Goal: Information Seeking & Learning: Learn about a topic

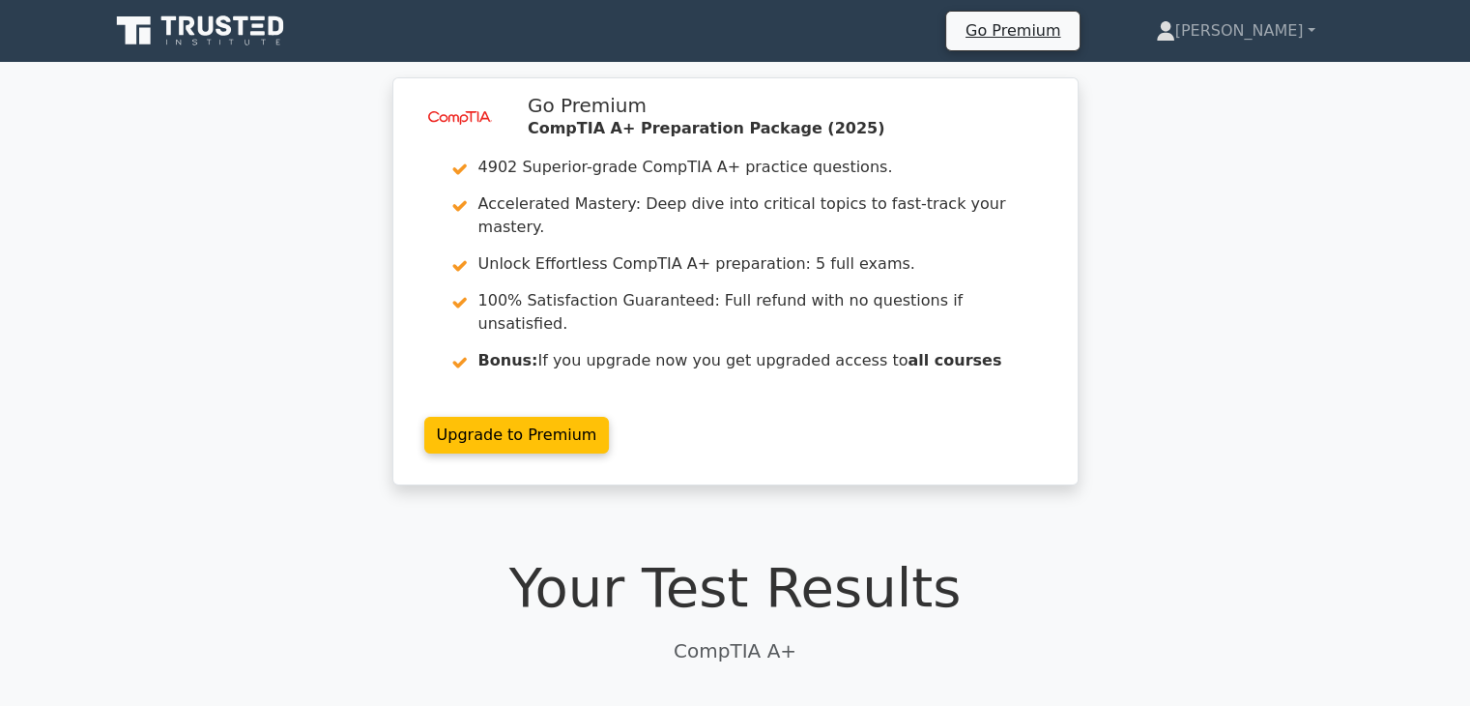
click at [220, 34] on icon at bounding box center [224, 25] width 15 height 20
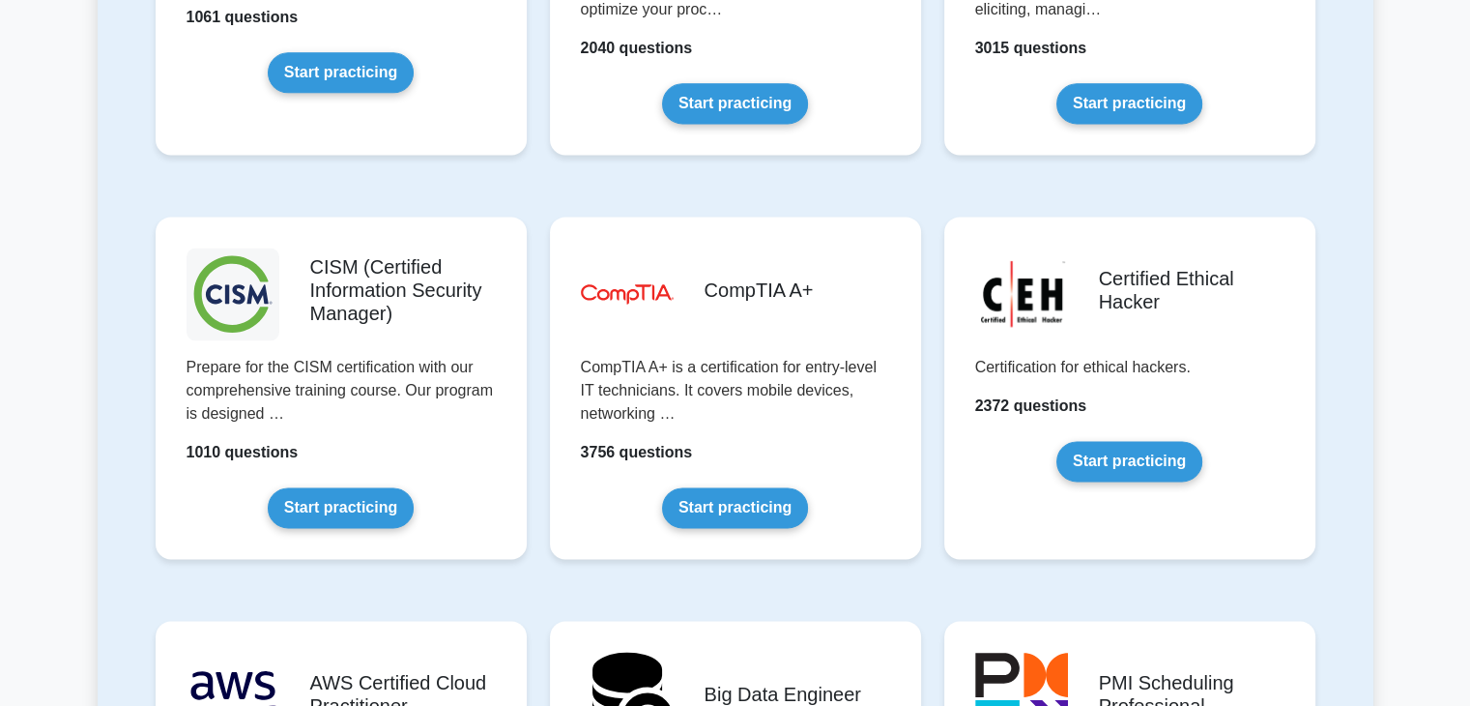
scroll to position [2702, 0]
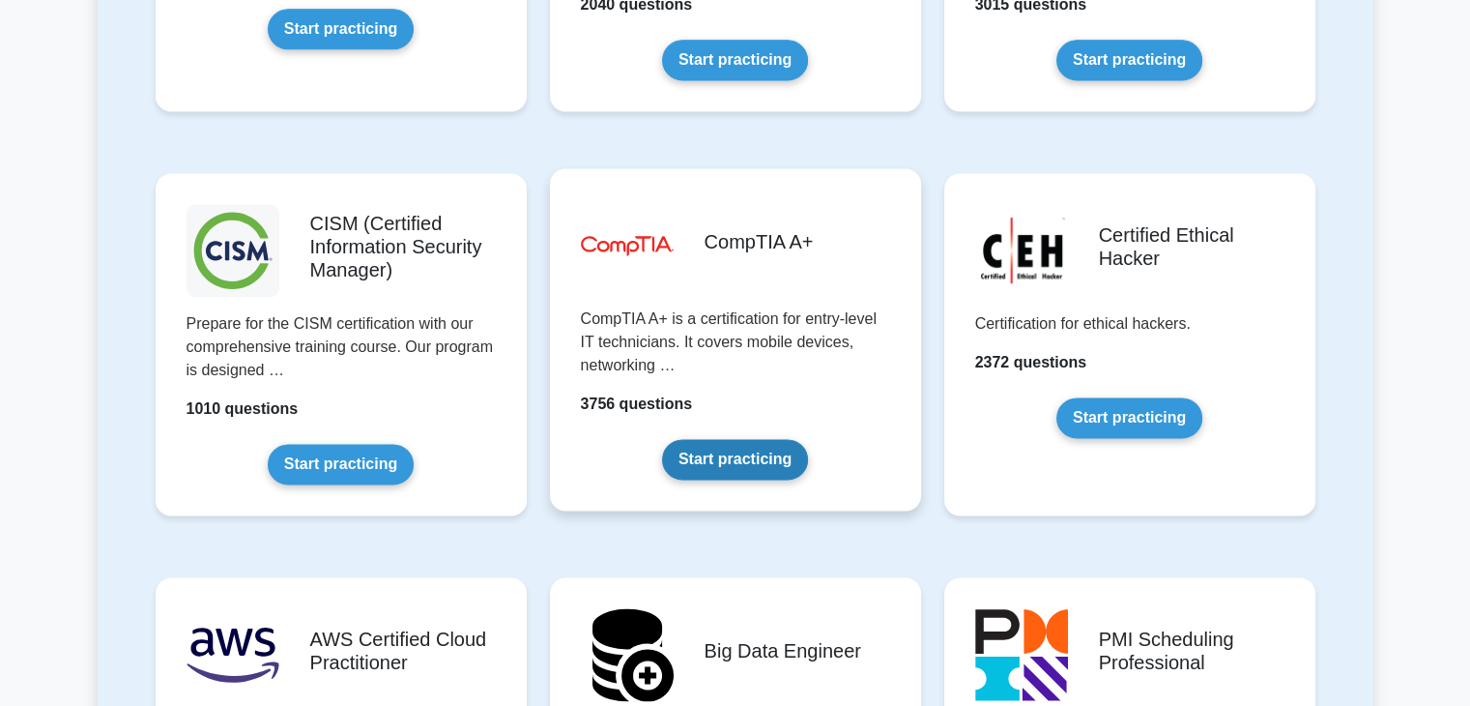
click at [754, 439] on link "Start practicing" at bounding box center [735, 459] width 146 height 41
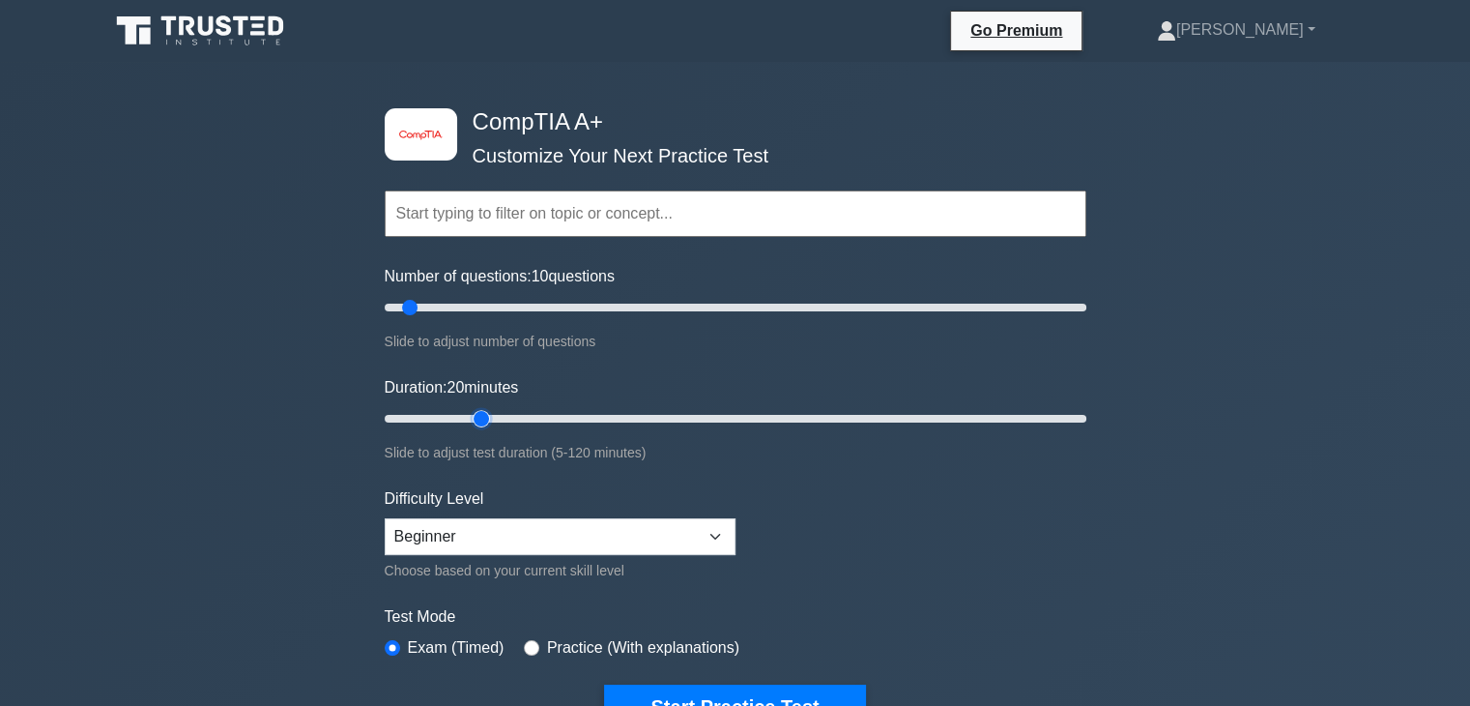
drag, startPoint x: 419, startPoint y: 418, endPoint x: 472, endPoint y: 416, distance: 52.2
type input "20"
click at [472, 416] on input "Duration: 20 minutes" at bounding box center [736, 418] width 702 height 23
drag, startPoint x: 409, startPoint y: 310, endPoint x: 485, endPoint y: 310, distance: 76.4
type input "30"
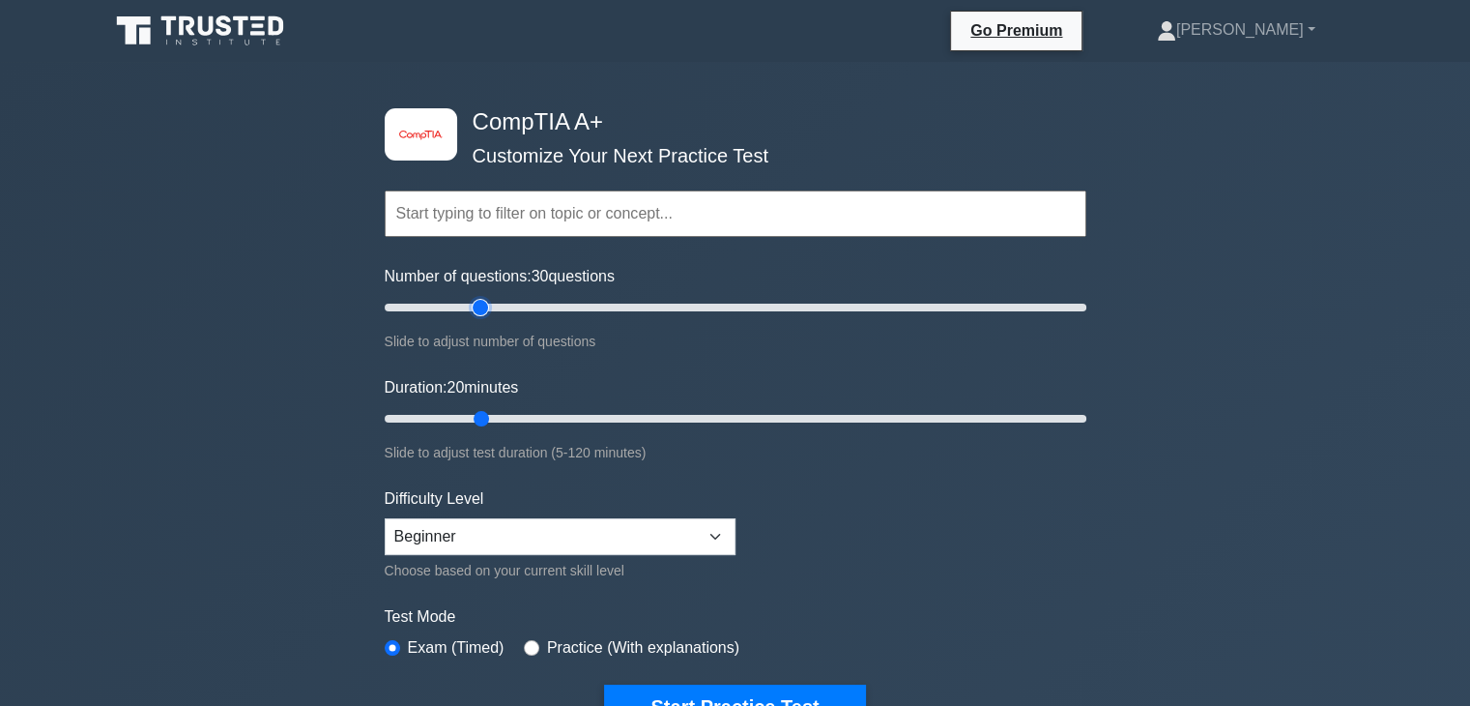
click at [485, 310] on input "Number of questions: 30 questions" at bounding box center [736, 307] width 702 height 23
click at [1003, 568] on form "Topics Hardware Operating Systems Networking Security Troubleshooting Mobile De…" at bounding box center [736, 429] width 702 height 597
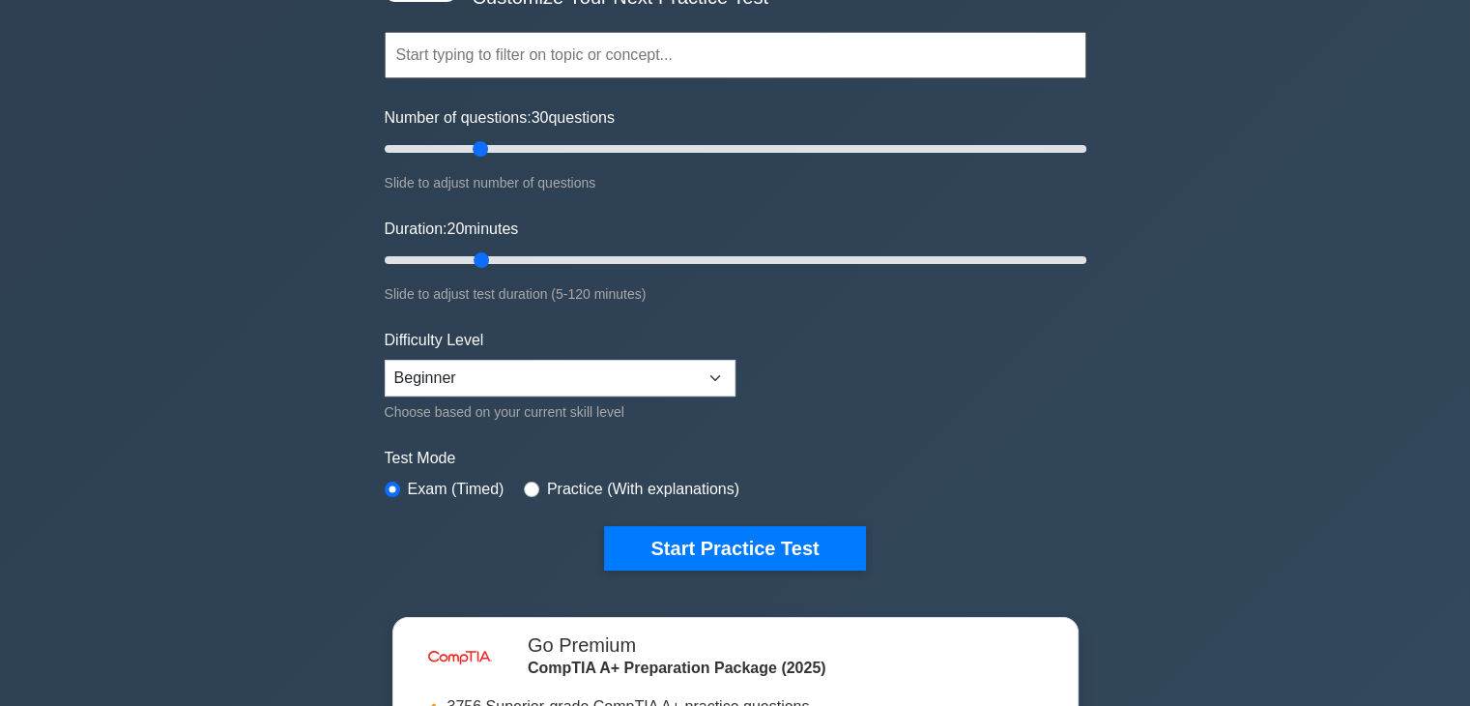
scroll to position [160, 0]
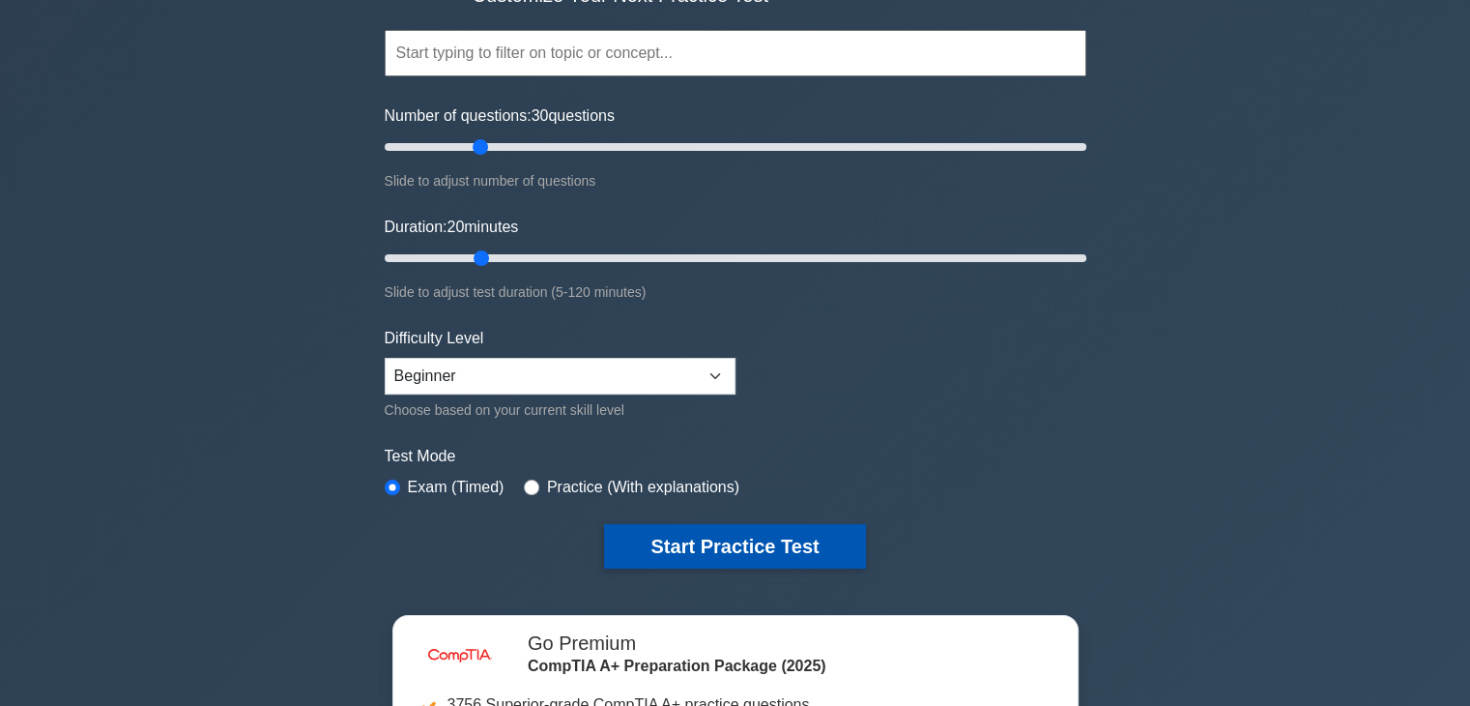
click at [724, 540] on button "Start Practice Test" at bounding box center [734, 546] width 261 height 44
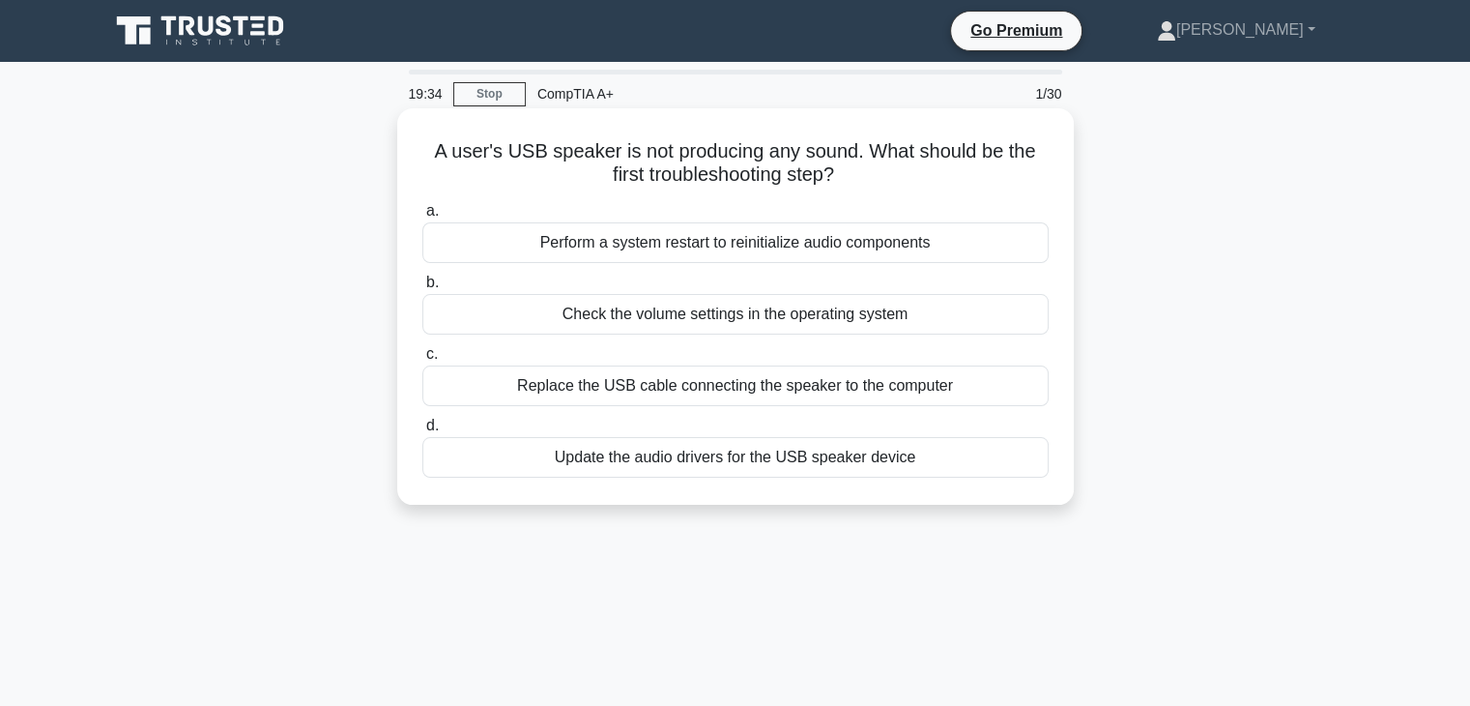
click at [911, 326] on div "Check the volume settings in the operating system" at bounding box center [735, 314] width 626 height 41
click at [422, 289] on input "b. Check the volume settings in the operating system" at bounding box center [422, 282] width 0 height 13
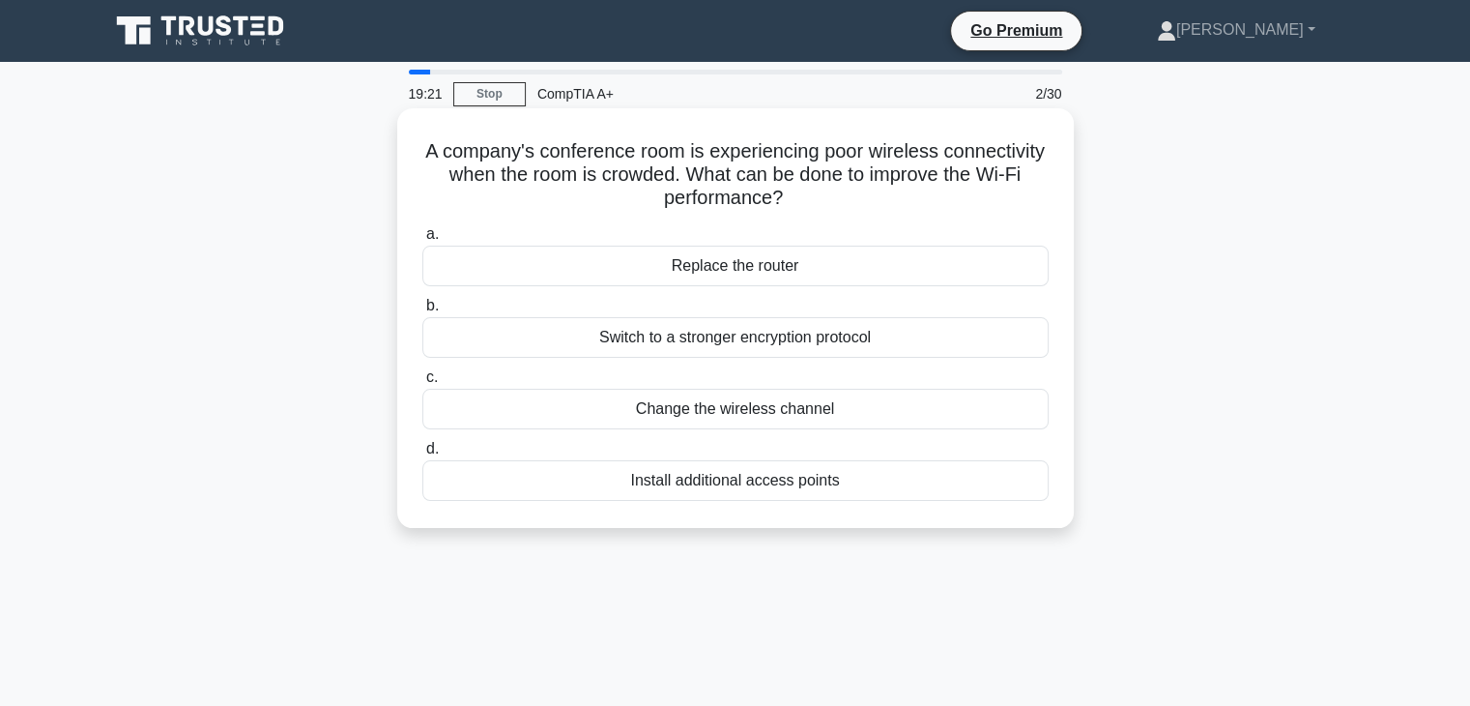
click at [929, 496] on div "Install additional access points" at bounding box center [735, 480] width 626 height 41
click at [422, 455] on input "d. Install additional access points" at bounding box center [422, 449] width 0 height 13
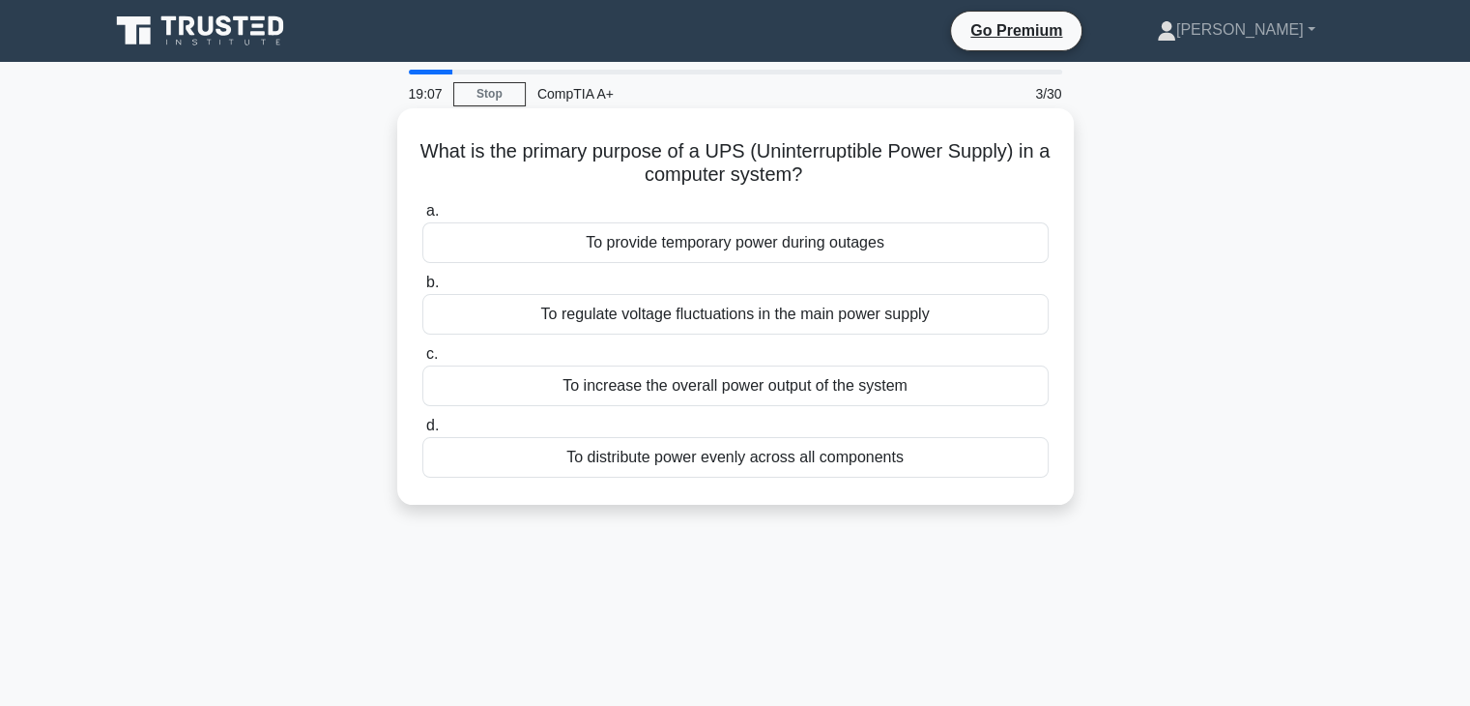
click at [953, 322] on div "To regulate voltage fluctuations in the main power supply" at bounding box center [735, 314] width 626 height 41
click at [422, 289] on input "b. To regulate voltage fluctuations in the main power supply" at bounding box center [422, 282] width 0 height 13
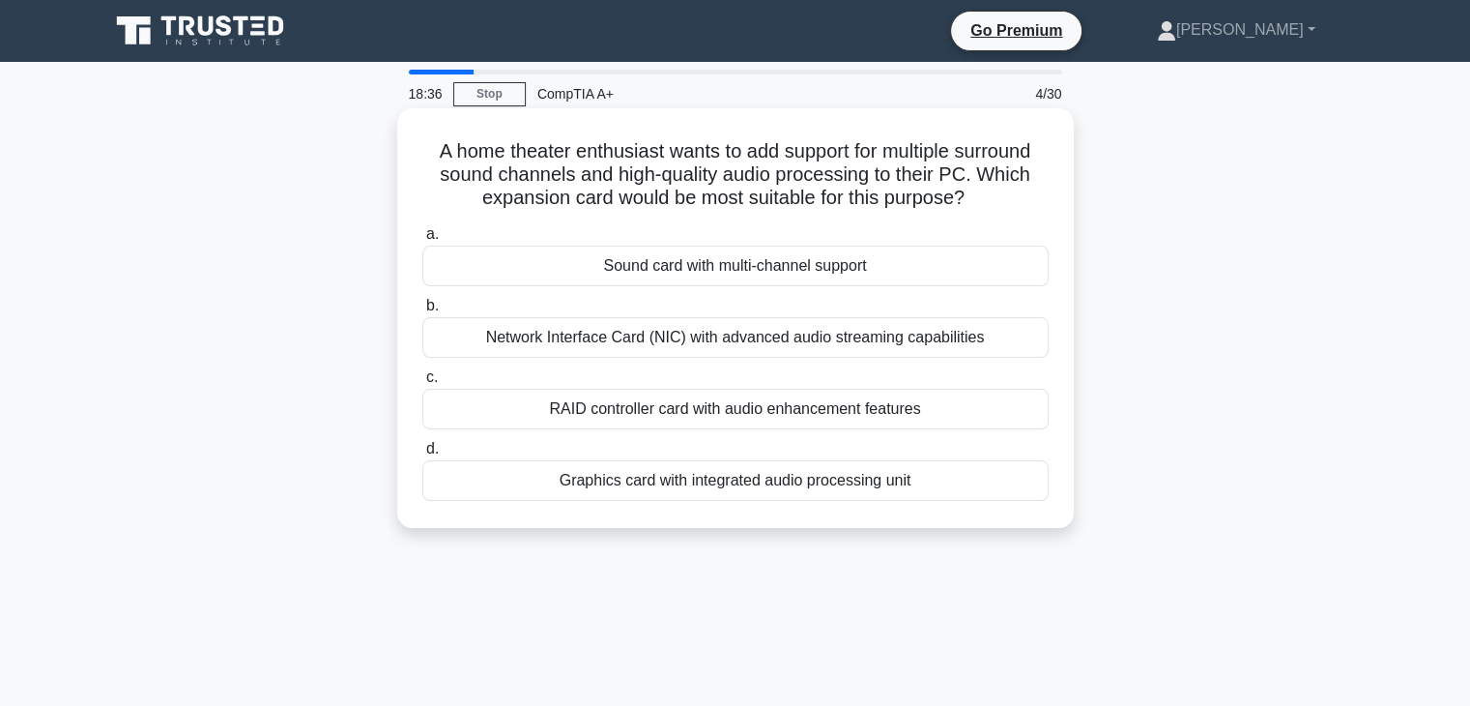
click at [1008, 403] on div "RAID controller card with audio enhancement features" at bounding box center [735, 409] width 626 height 41
click at [422, 384] on input "c. RAID controller card with audio enhancement features" at bounding box center [422, 377] width 0 height 13
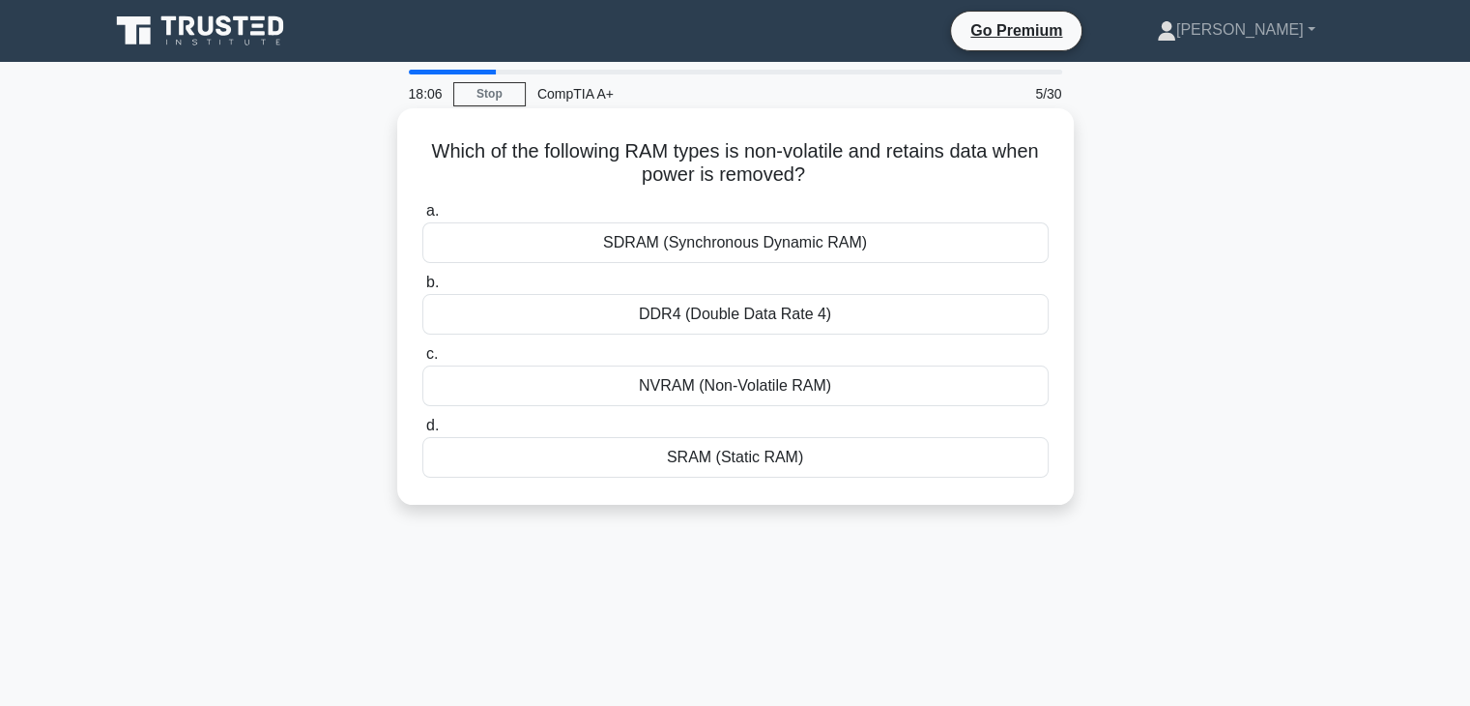
click at [1021, 383] on div "NVRAM (Non-Volatile RAM)" at bounding box center [735, 385] width 626 height 41
click at [422, 361] on input "c. NVRAM (Non-Volatile RAM)" at bounding box center [422, 354] width 0 height 13
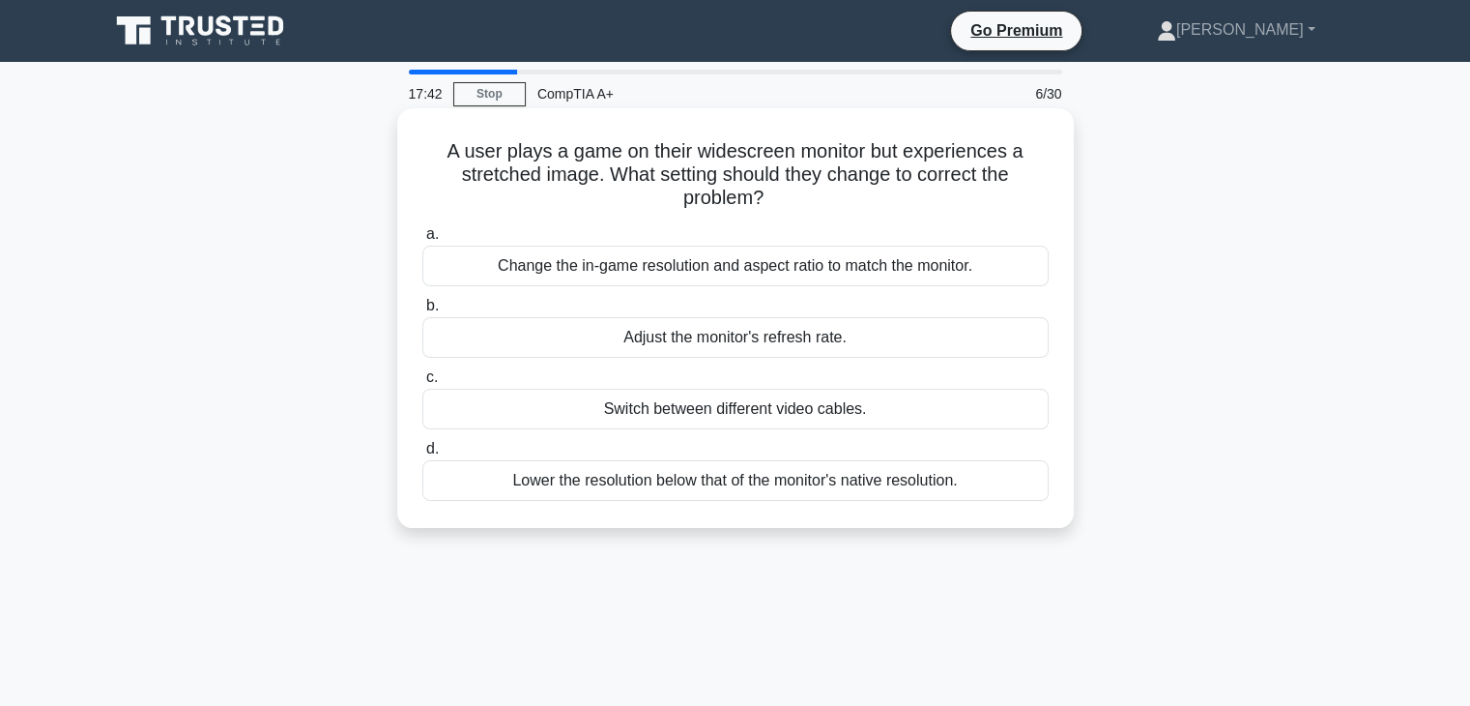
click at [940, 271] on div "Change the in-game resolution and aspect ratio to match the monitor." at bounding box center [735, 266] width 626 height 41
click at [422, 241] on input "a. Change the in-game resolution and aspect ratio to match the monitor." at bounding box center [422, 234] width 0 height 13
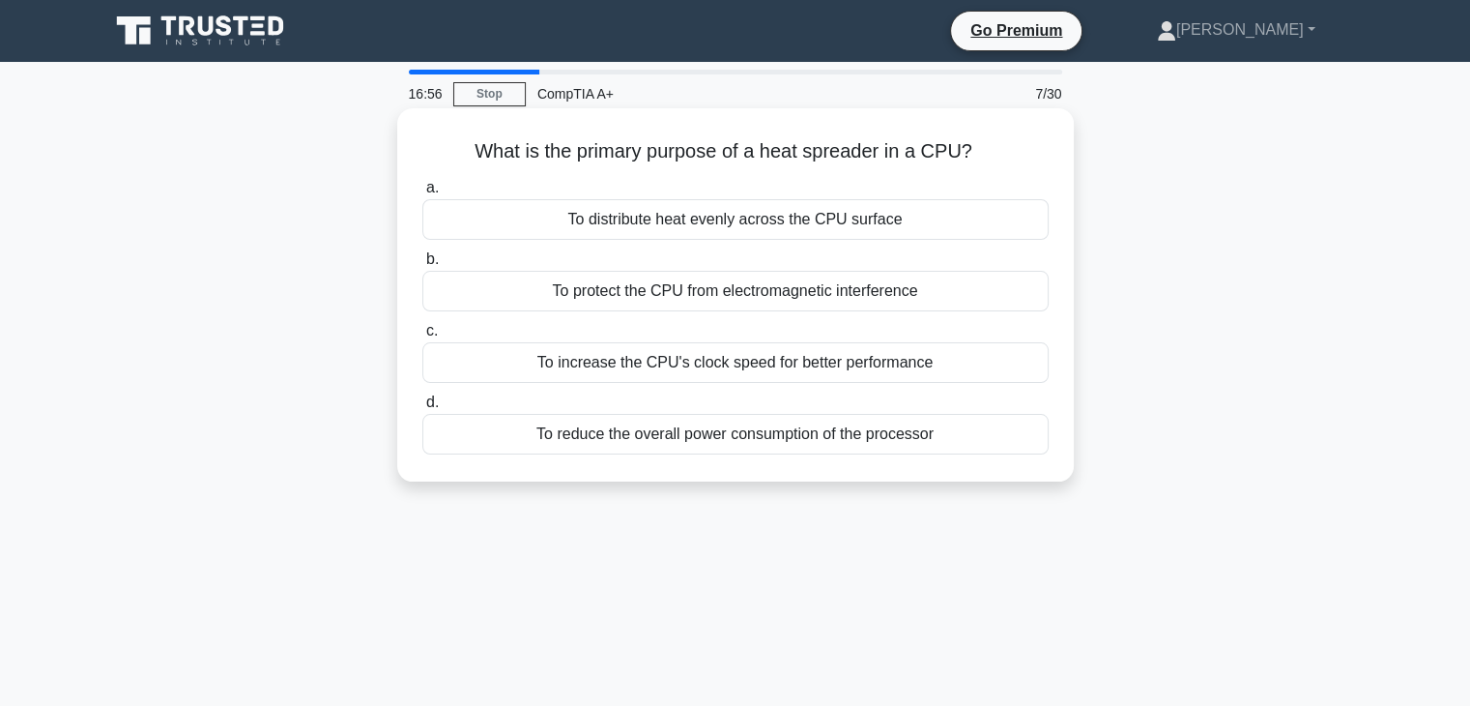
click at [927, 214] on div "To distribute heat evenly across the CPU surface" at bounding box center [735, 219] width 626 height 41
click at [422, 194] on input "a. To distribute heat evenly across the CPU surface" at bounding box center [422, 188] width 0 height 13
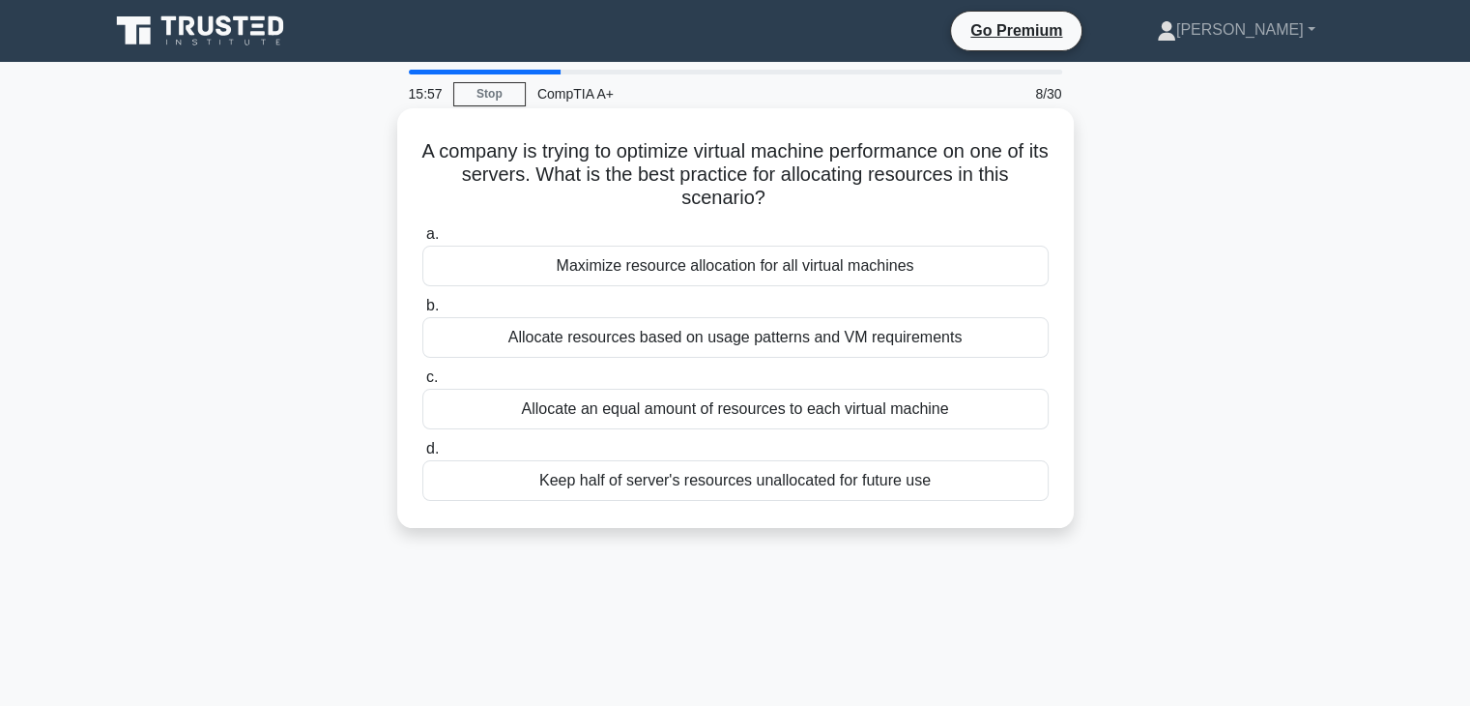
click at [982, 414] on div "Allocate an equal amount of resources to each virtual machine" at bounding box center [735, 409] width 626 height 41
click at [422, 384] on input "c. Allocate an equal amount of resources to each virtual machine" at bounding box center [422, 377] width 0 height 13
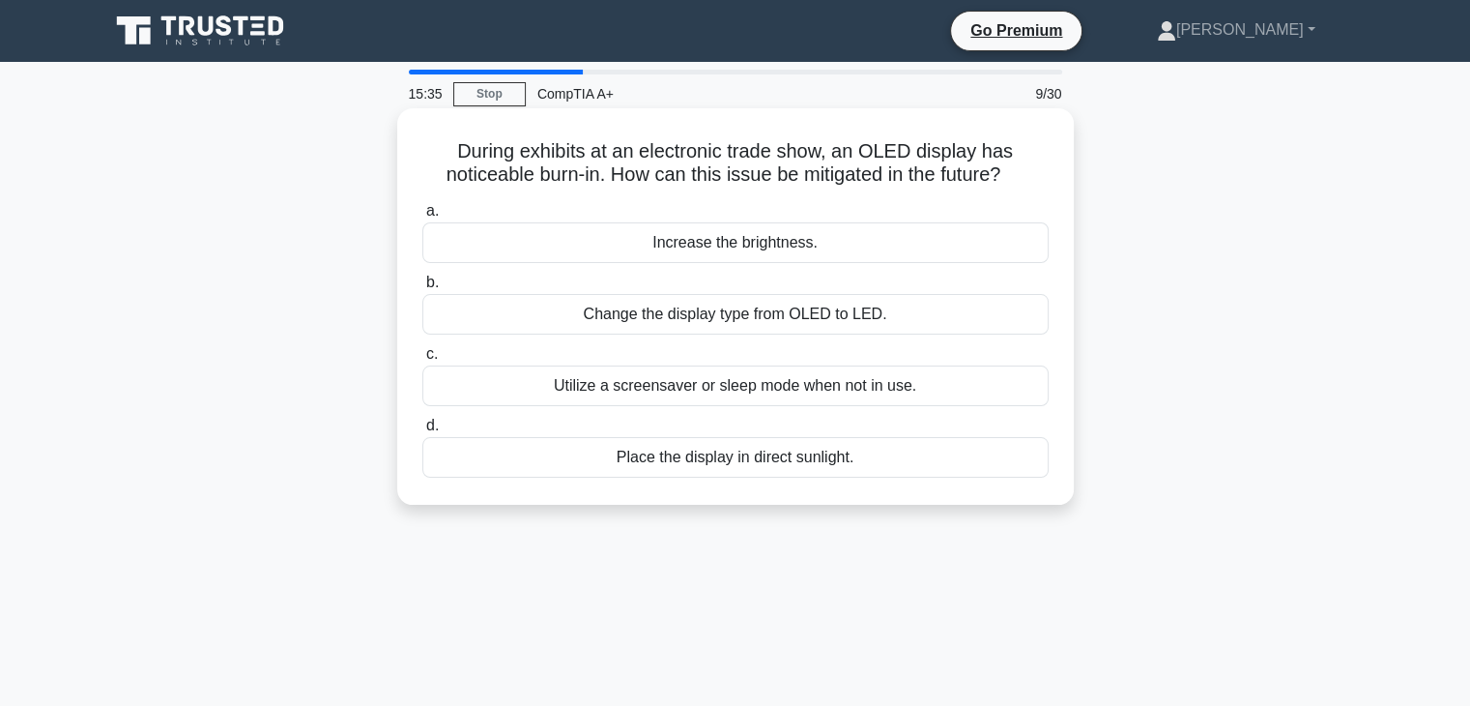
click at [1027, 384] on div "Utilize a screensaver or sleep mode when not in use." at bounding box center [735, 385] width 626 height 41
click at [422, 361] on input "c. Utilize a screensaver or sleep mode when not in use." at bounding box center [422, 354] width 0 height 13
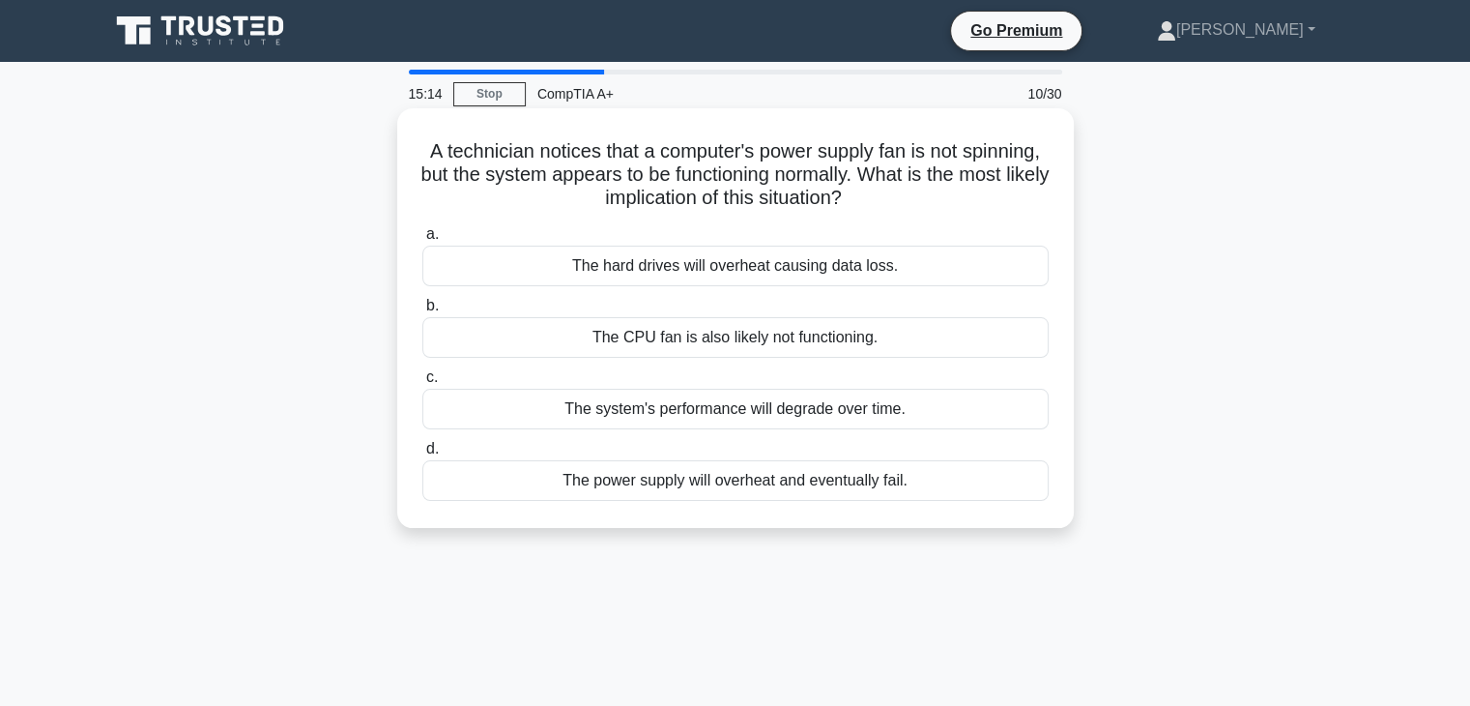
click at [926, 486] on div "The power supply will overheat and eventually fail." at bounding box center [735, 480] width 626 height 41
click at [422, 455] on input "d. The power supply will overheat and eventually fail." at bounding box center [422, 449] width 0 height 13
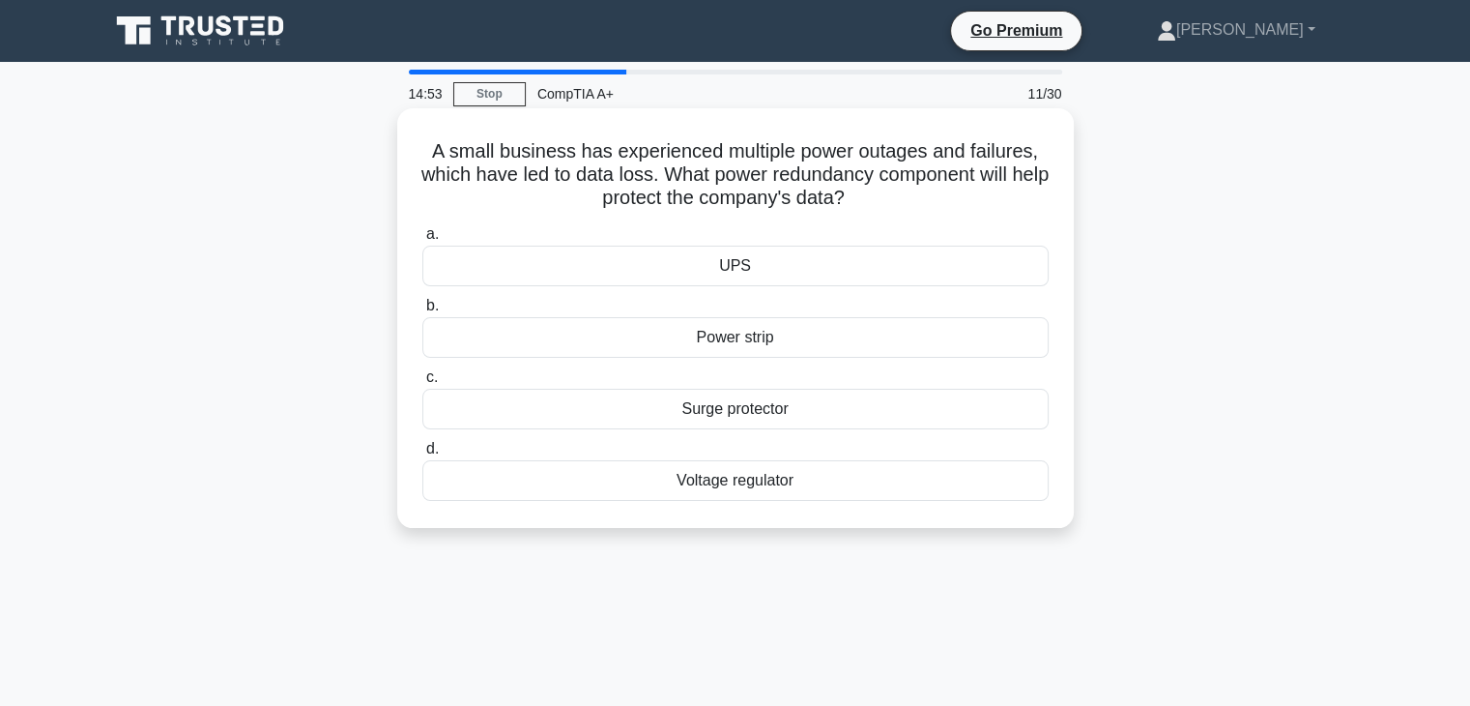
click at [979, 264] on div "UPS" at bounding box center [735, 266] width 626 height 41
click at [422, 241] on input "a. UPS" at bounding box center [422, 234] width 0 height 13
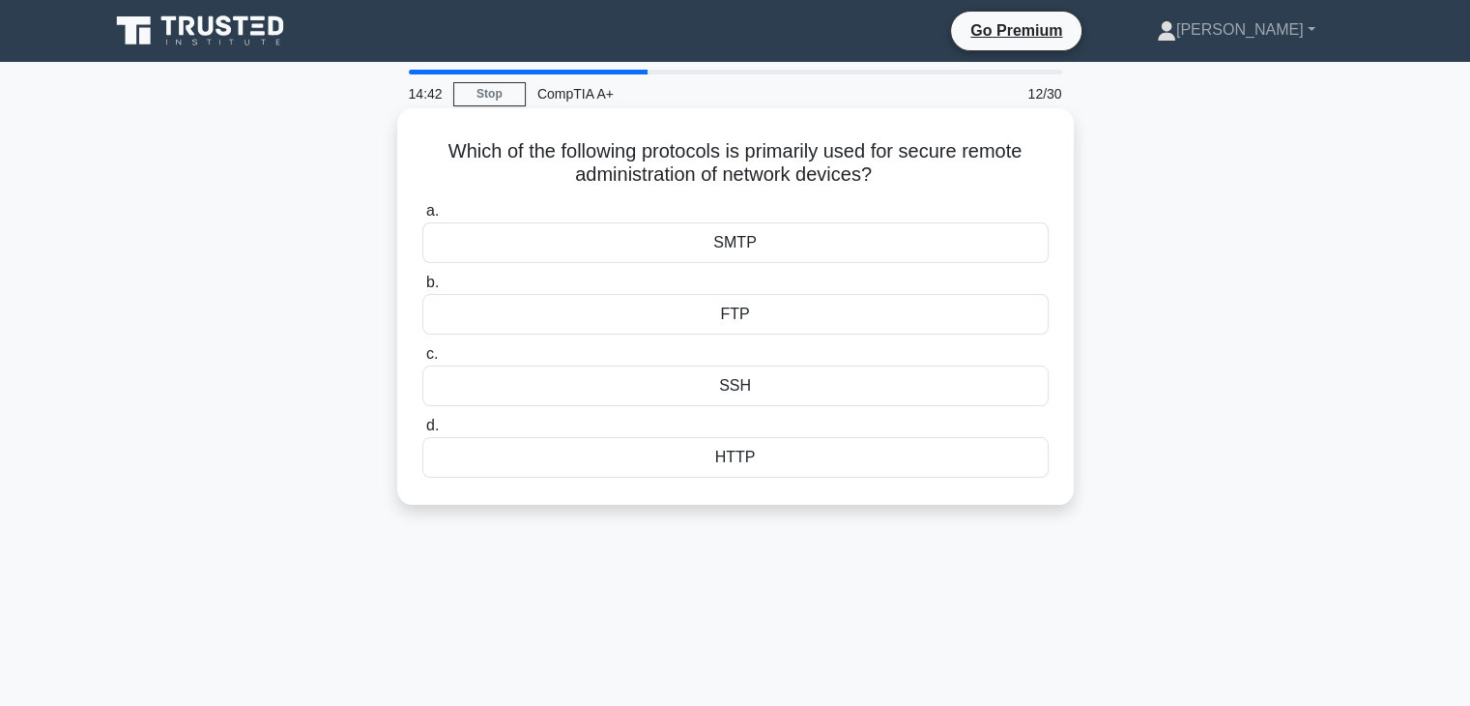
click at [865, 387] on div "SSH" at bounding box center [735, 385] width 626 height 41
click at [422, 361] on input "c. SSH" at bounding box center [422, 354] width 0 height 13
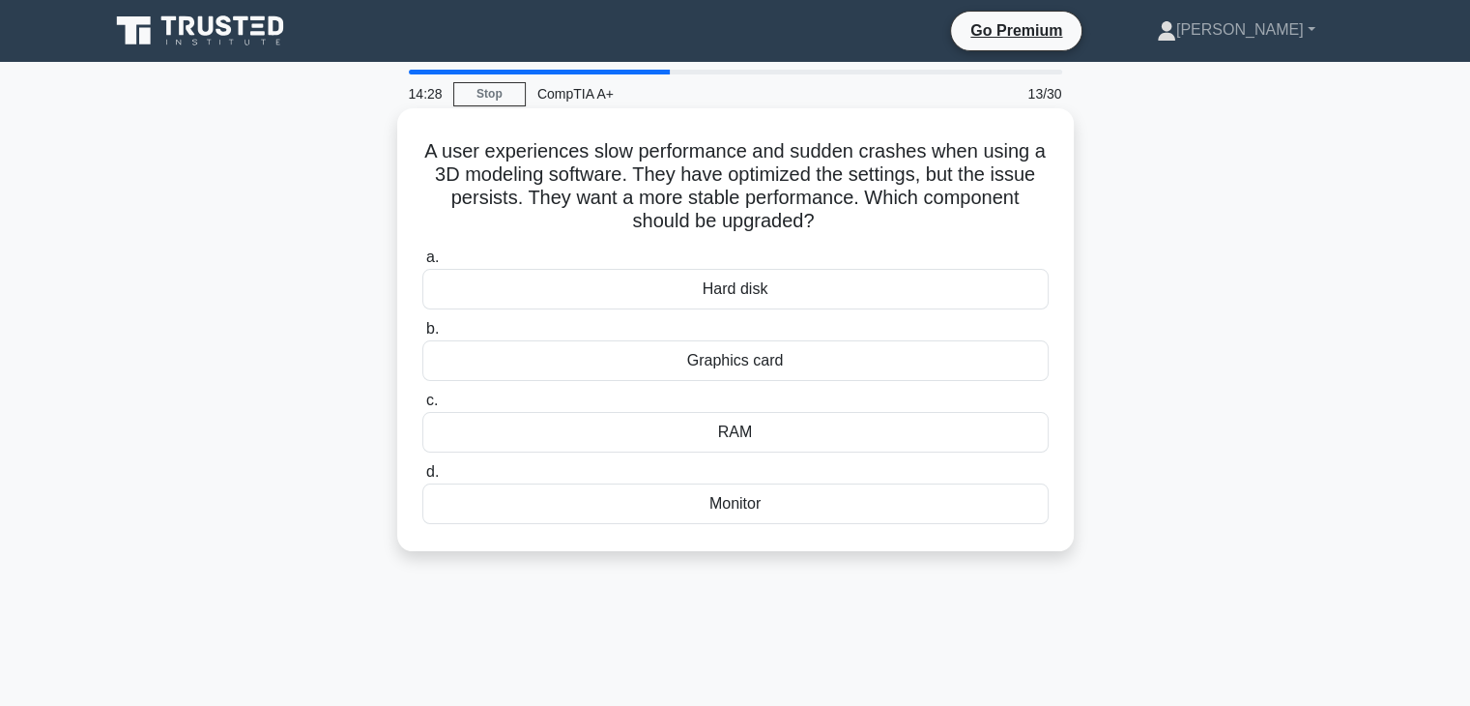
click at [1006, 357] on div "Graphics card" at bounding box center [735, 360] width 626 height 41
click at [422, 335] on input "b. Graphics card" at bounding box center [422, 329] width 0 height 13
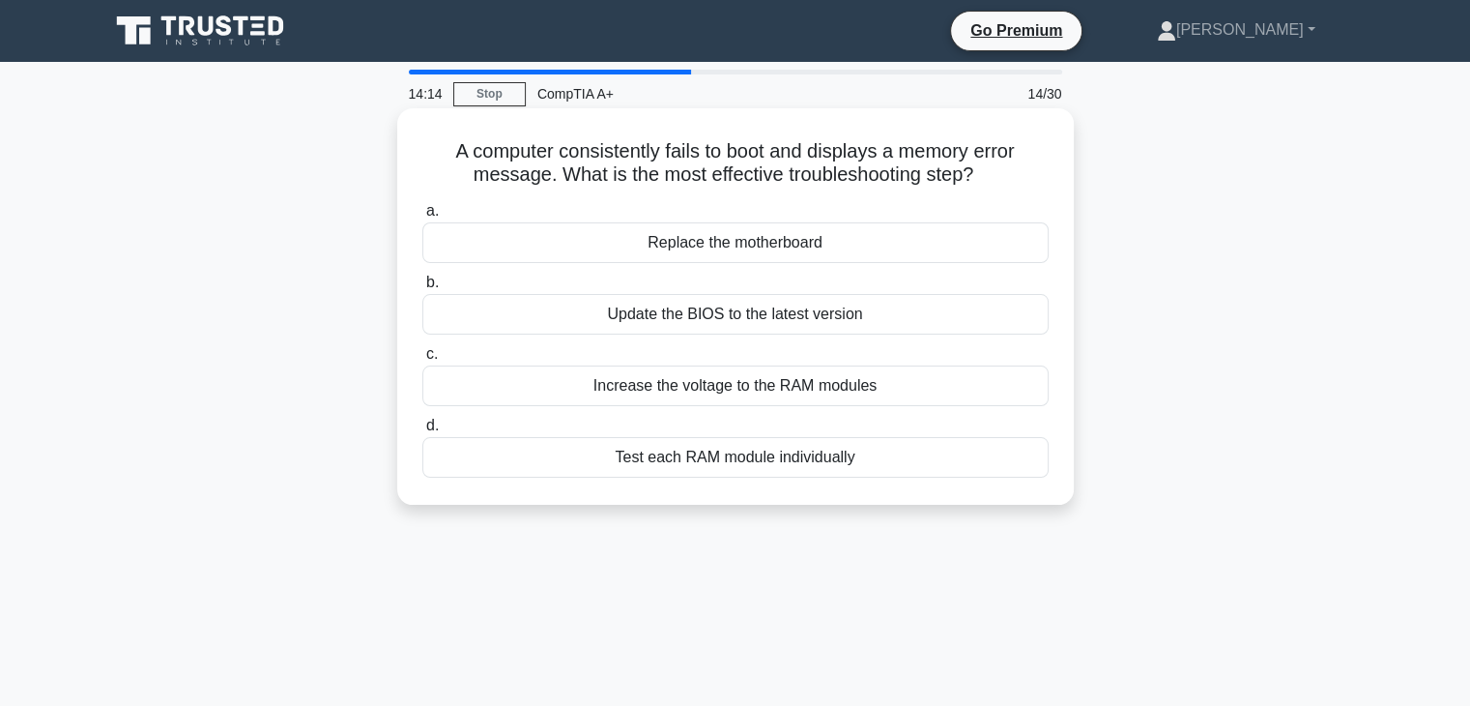
click at [958, 318] on div "Update the BIOS to the latest version" at bounding box center [735, 314] width 626 height 41
click at [422, 289] on input "b. Update the BIOS to the latest version" at bounding box center [422, 282] width 0 height 13
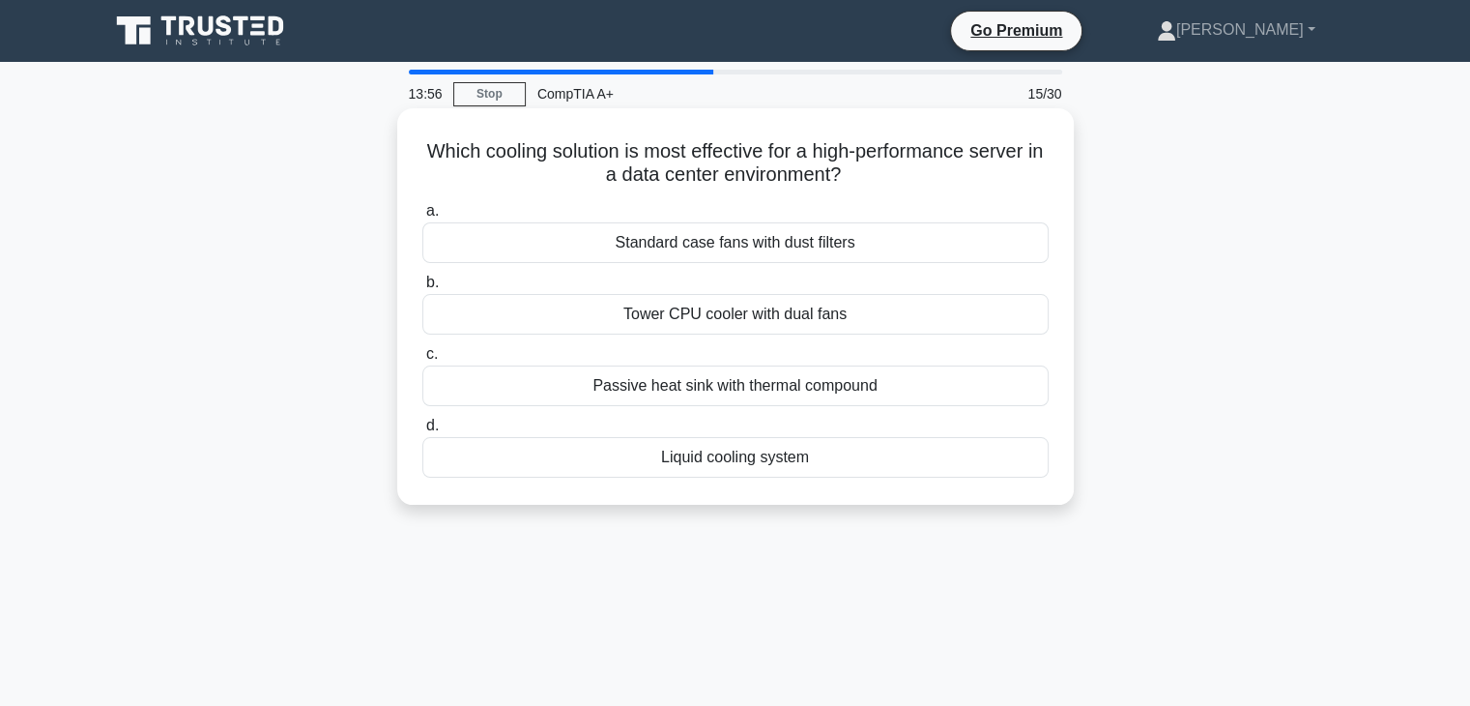
click at [925, 461] on div "Liquid cooling system" at bounding box center [735, 457] width 626 height 41
click at [422, 432] on input "d. Liquid cooling system" at bounding box center [422, 425] width 0 height 13
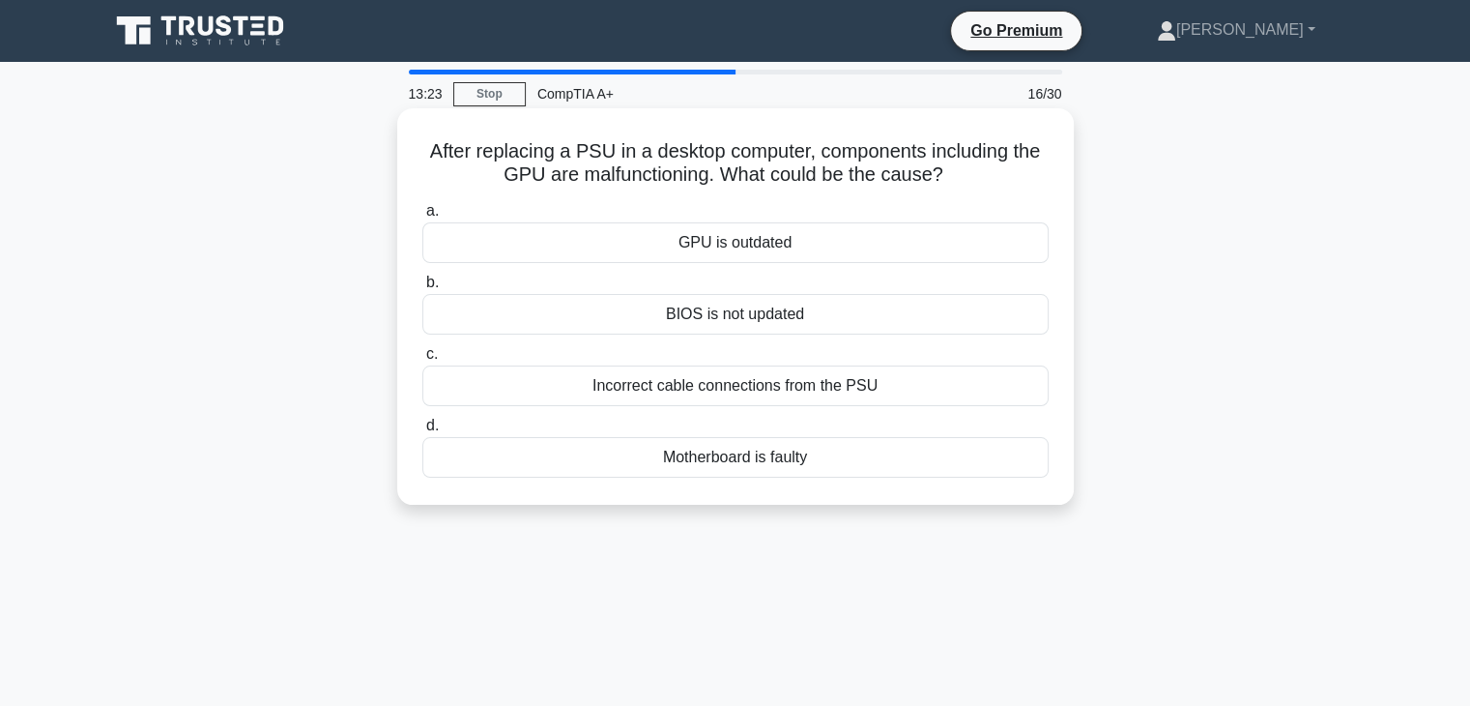
click at [899, 248] on div "GPU is outdated" at bounding box center [735, 242] width 626 height 41
click at [422, 217] on input "a. GPU is outdated" at bounding box center [422, 211] width 0 height 13
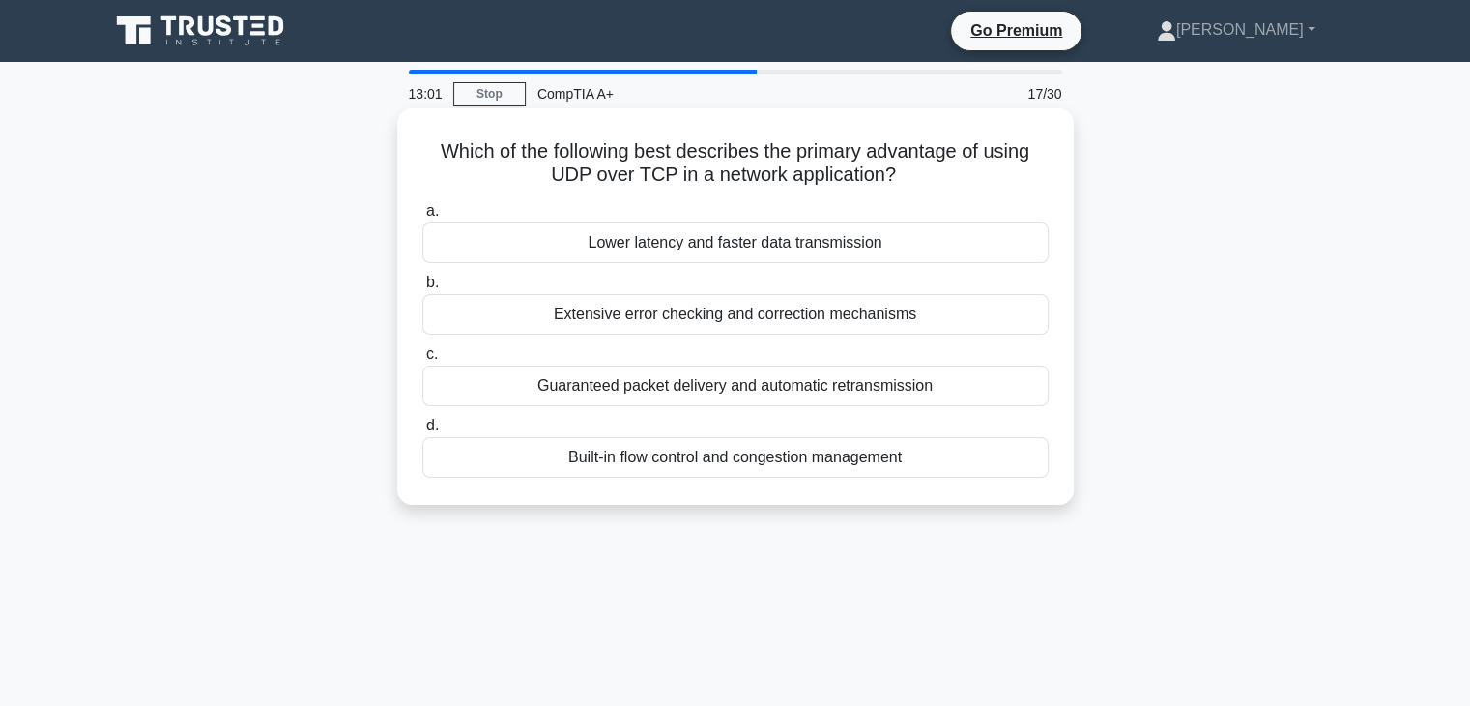
click at [855, 248] on div "Lower latency and faster data transmission" at bounding box center [735, 242] width 626 height 41
click at [422, 217] on input "a. Lower latency and faster data transmission" at bounding box center [422, 211] width 0 height 13
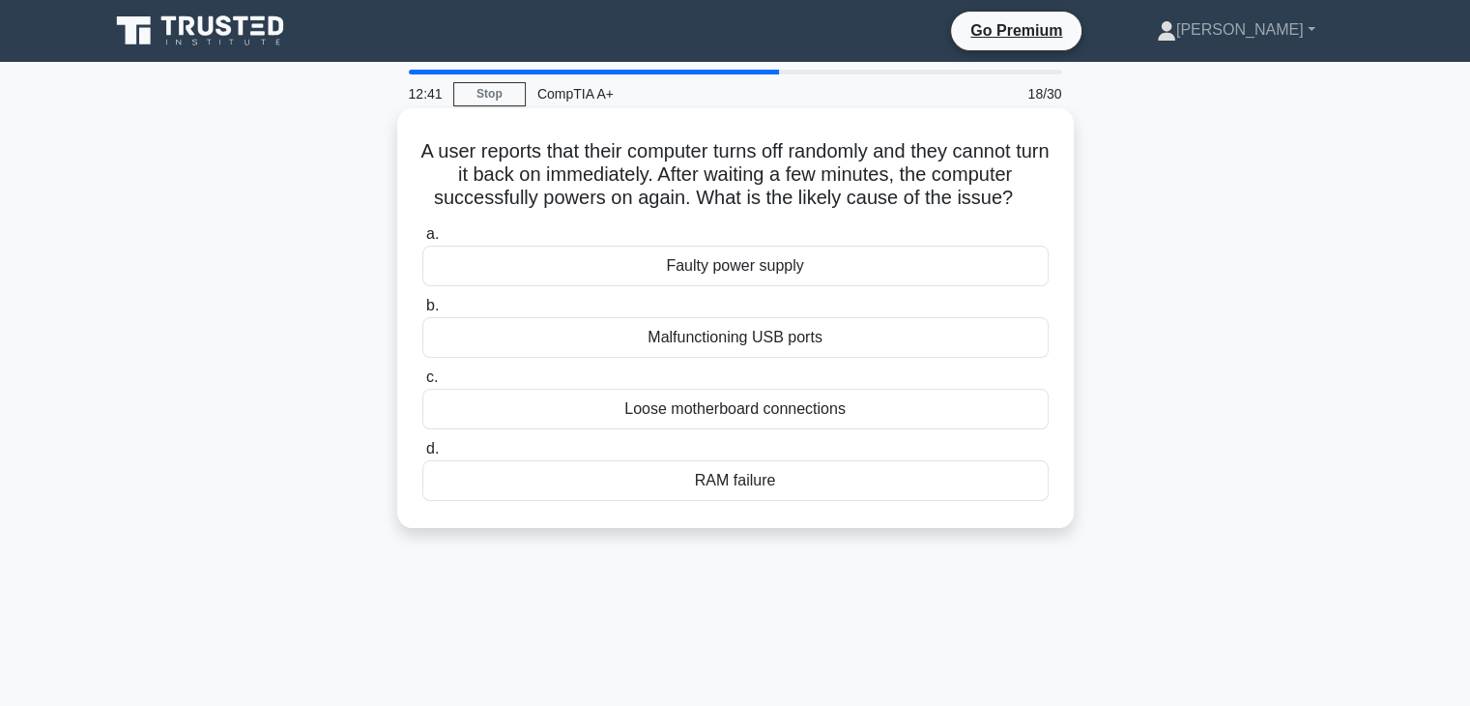
click at [779, 485] on div "RAM failure" at bounding box center [735, 480] width 626 height 41
click at [422, 455] on input "d. RAM failure" at bounding box center [422, 449] width 0 height 13
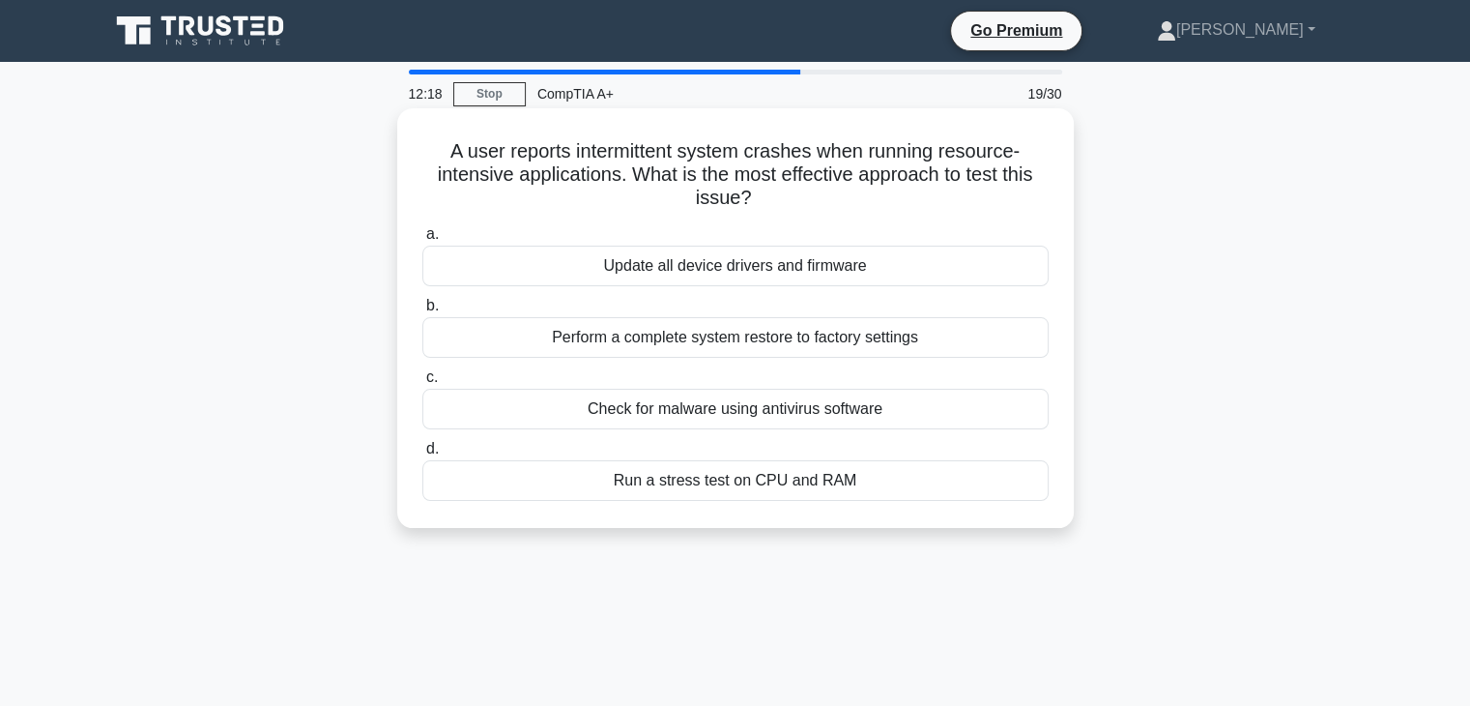
click at [862, 486] on div "Run a stress test on CPU and RAM" at bounding box center [735, 480] width 626 height 41
click at [422, 455] on input "d. Run a stress test on CPU and RAM" at bounding box center [422, 449] width 0 height 13
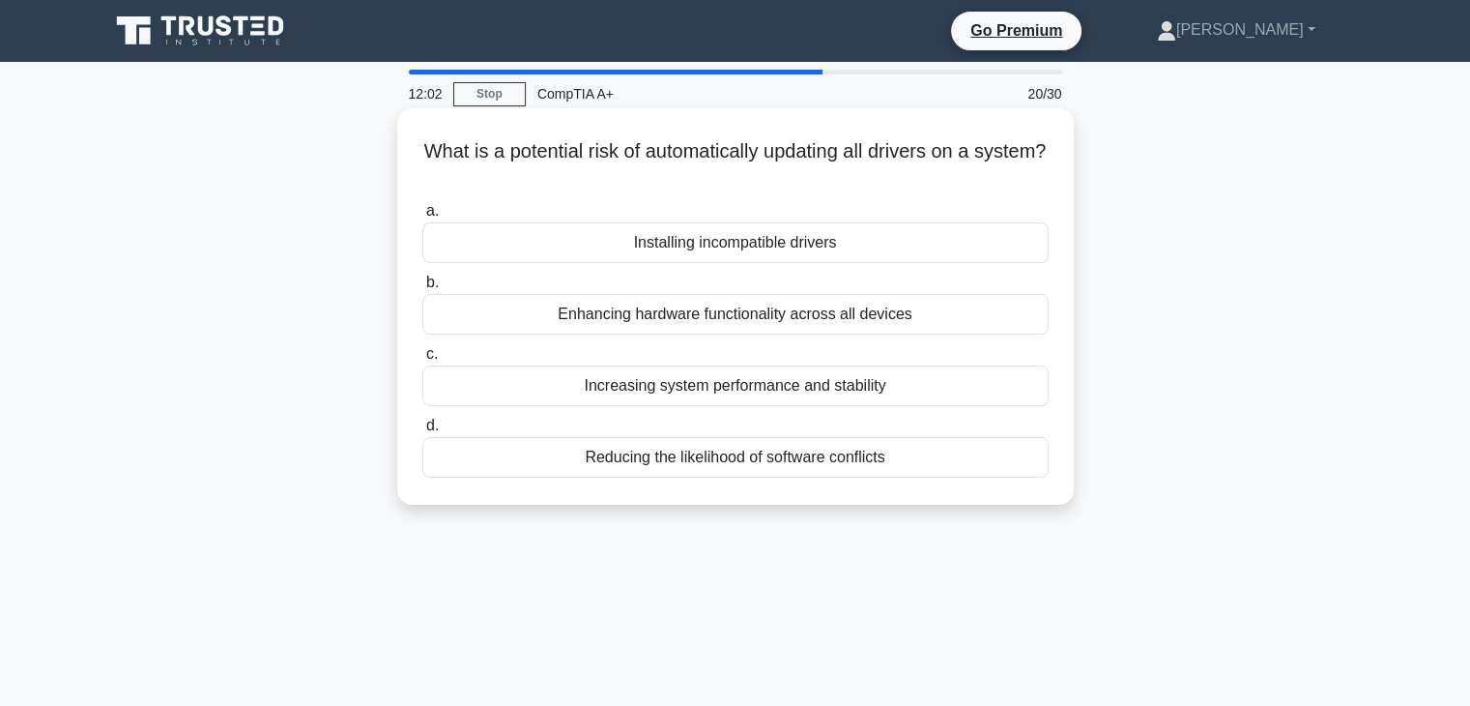
click at [941, 248] on div "Installing incompatible drivers" at bounding box center [735, 242] width 626 height 41
click at [422, 217] on input "a. Installing incompatible drivers" at bounding box center [422, 211] width 0 height 13
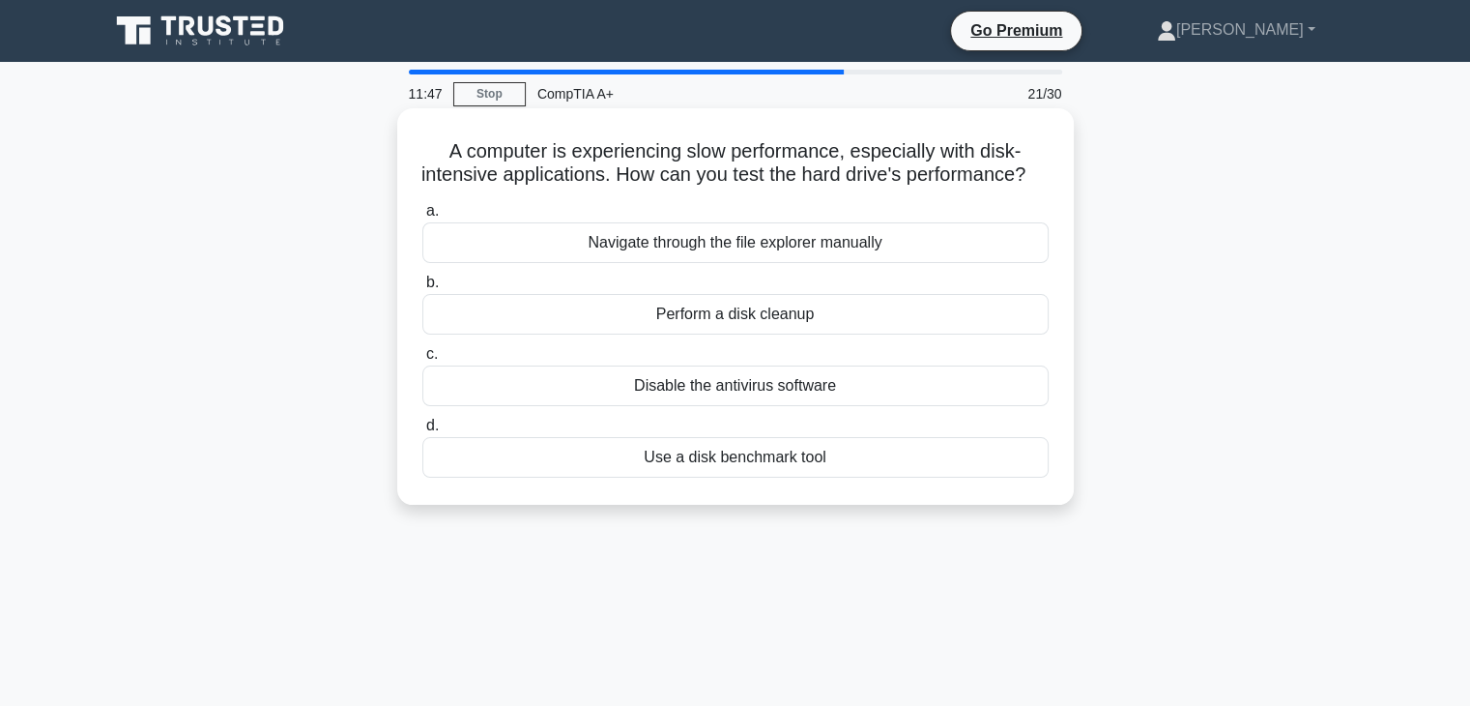
click at [799, 477] on div "Use a disk benchmark tool" at bounding box center [735, 457] width 626 height 41
click at [422, 432] on input "d. Use a disk benchmark tool" at bounding box center [422, 425] width 0 height 13
click at [970, 477] on div "Verify the correct printer driver is installed" at bounding box center [735, 457] width 626 height 41
click at [422, 432] on input "d. Verify the correct printer driver is installed" at bounding box center [422, 425] width 0 height 13
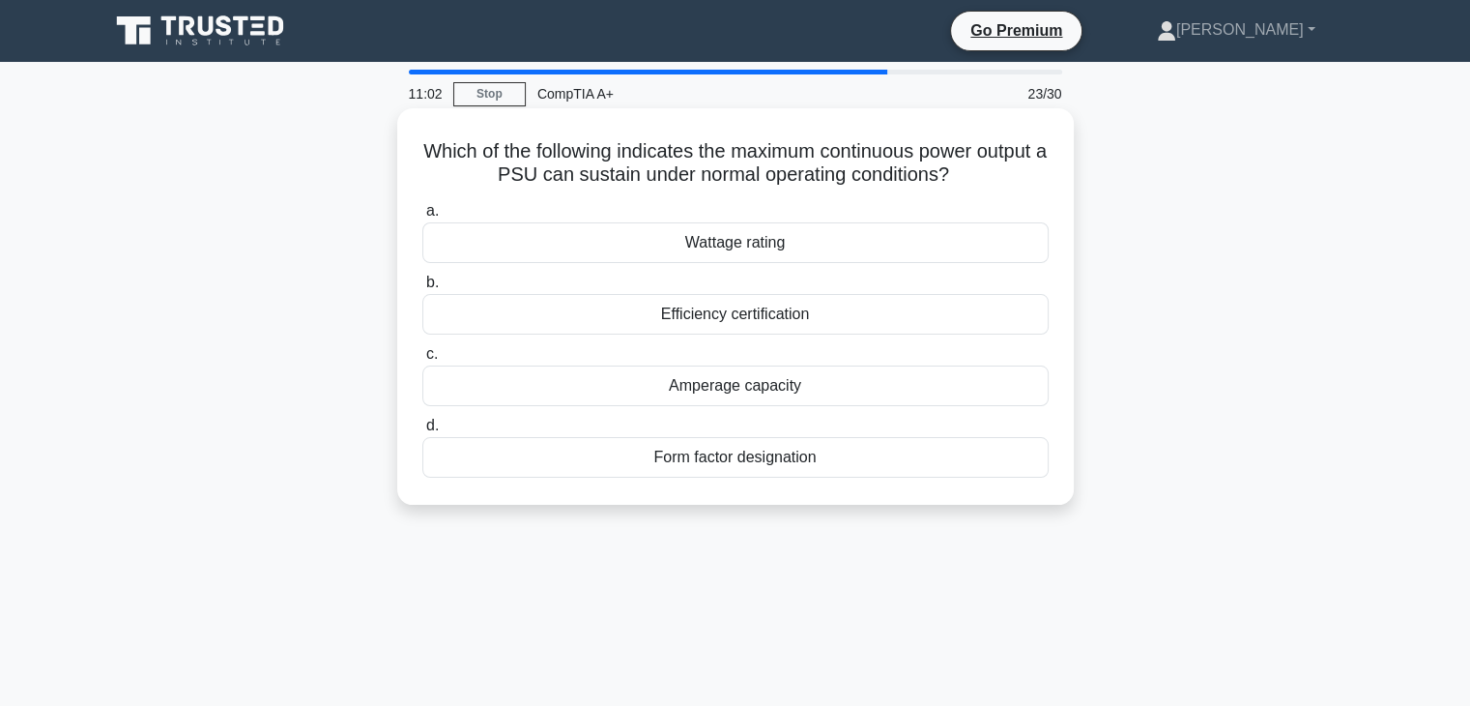
click at [812, 388] on div "Amperage capacity" at bounding box center [735, 385] width 626 height 41
click at [422, 361] on input "c. Amperage capacity" at bounding box center [422, 354] width 0 height 13
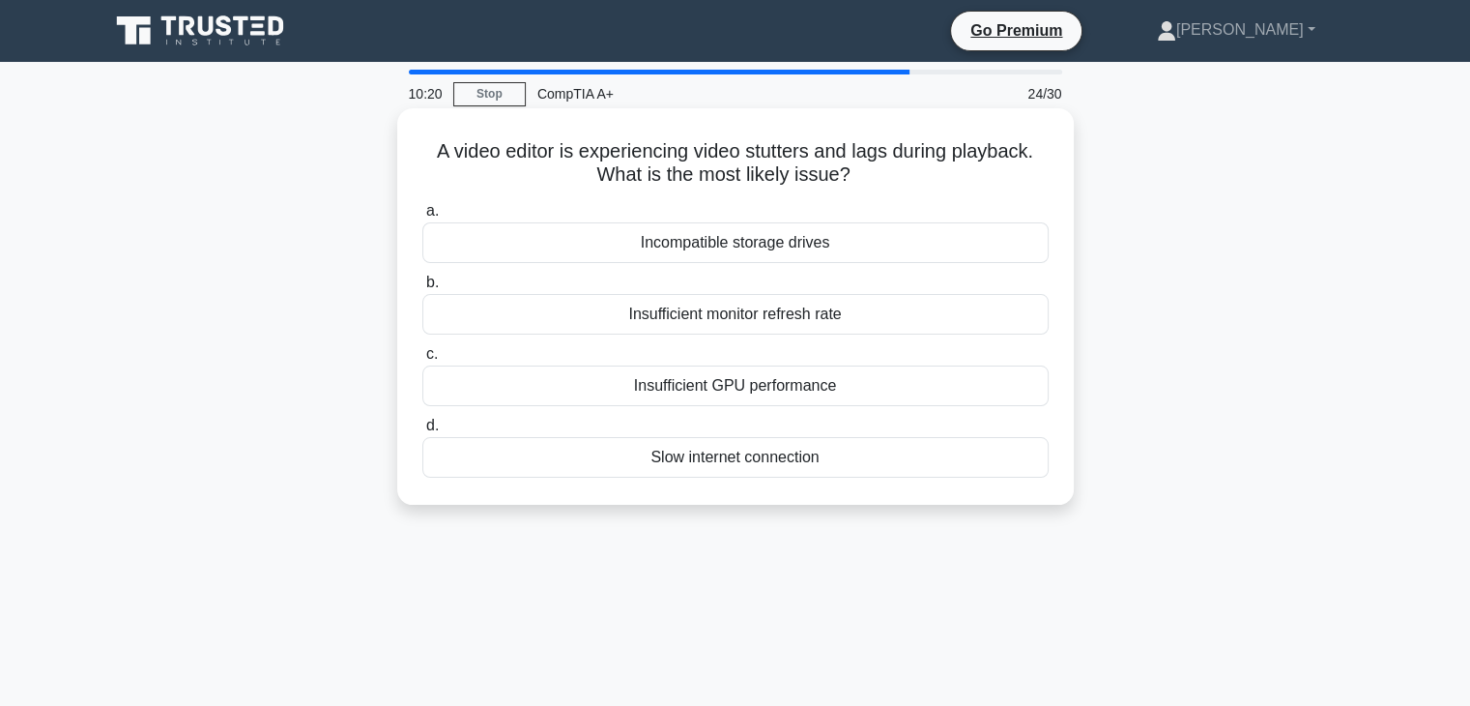
click at [897, 400] on div "Insufficient GPU performance" at bounding box center [735, 385] width 626 height 41
click at [422, 361] on input "c. Insufficient GPU performance" at bounding box center [422, 354] width 0 height 13
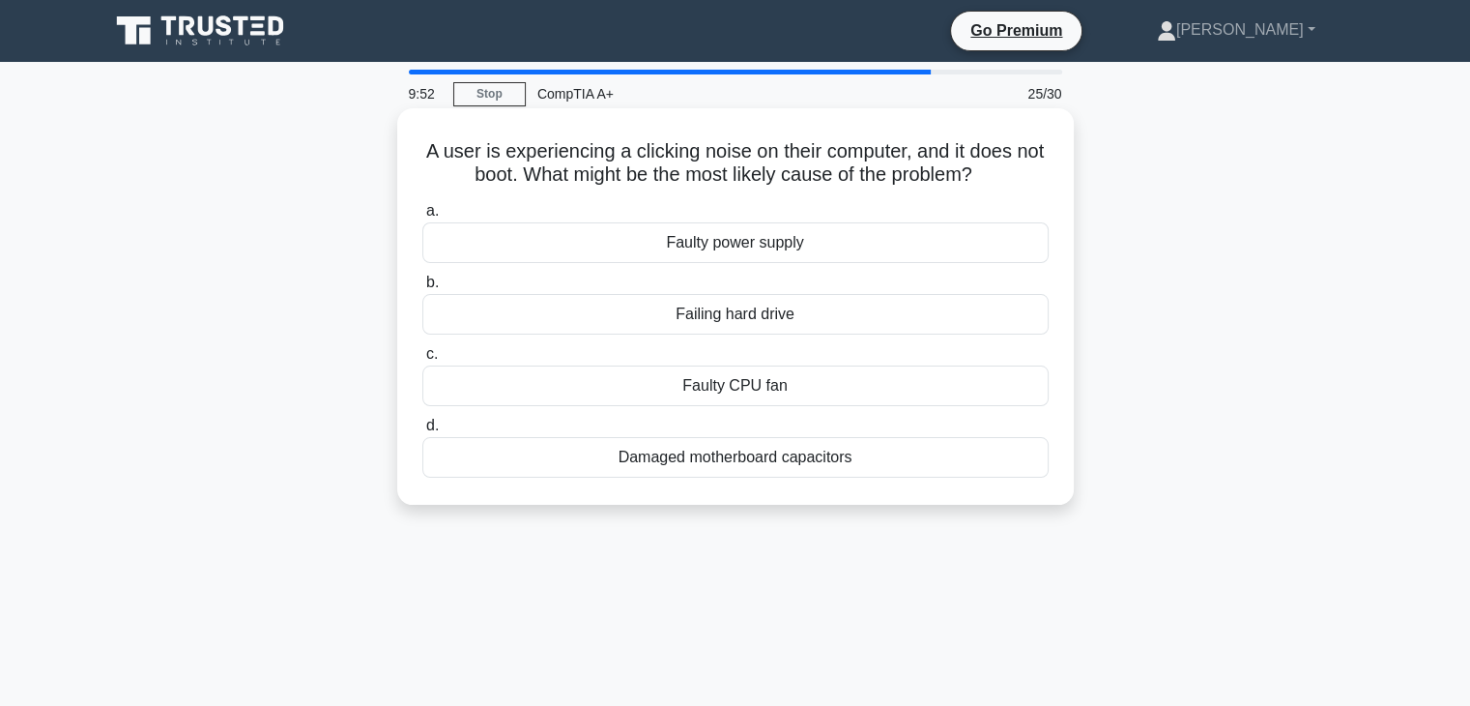
click at [843, 463] on div "Damaged motherboard capacitors" at bounding box center [735, 457] width 626 height 41
click at [422, 432] on input "d. Damaged motherboard capacitors" at bounding box center [422, 425] width 0 height 13
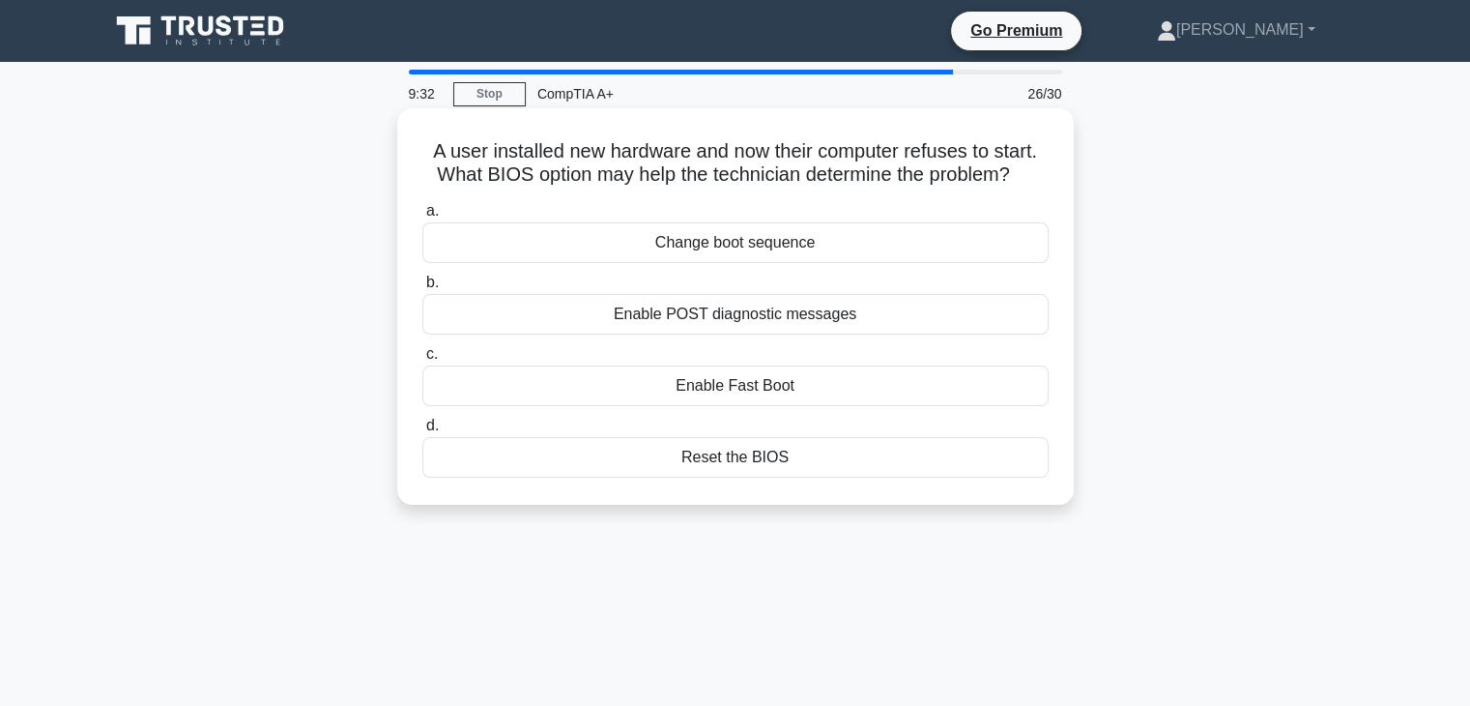
click at [853, 461] on div "Reset the BIOS" at bounding box center [735, 457] width 626 height 41
click at [422, 432] on input "d. Reset the BIOS" at bounding box center [422, 425] width 0 height 13
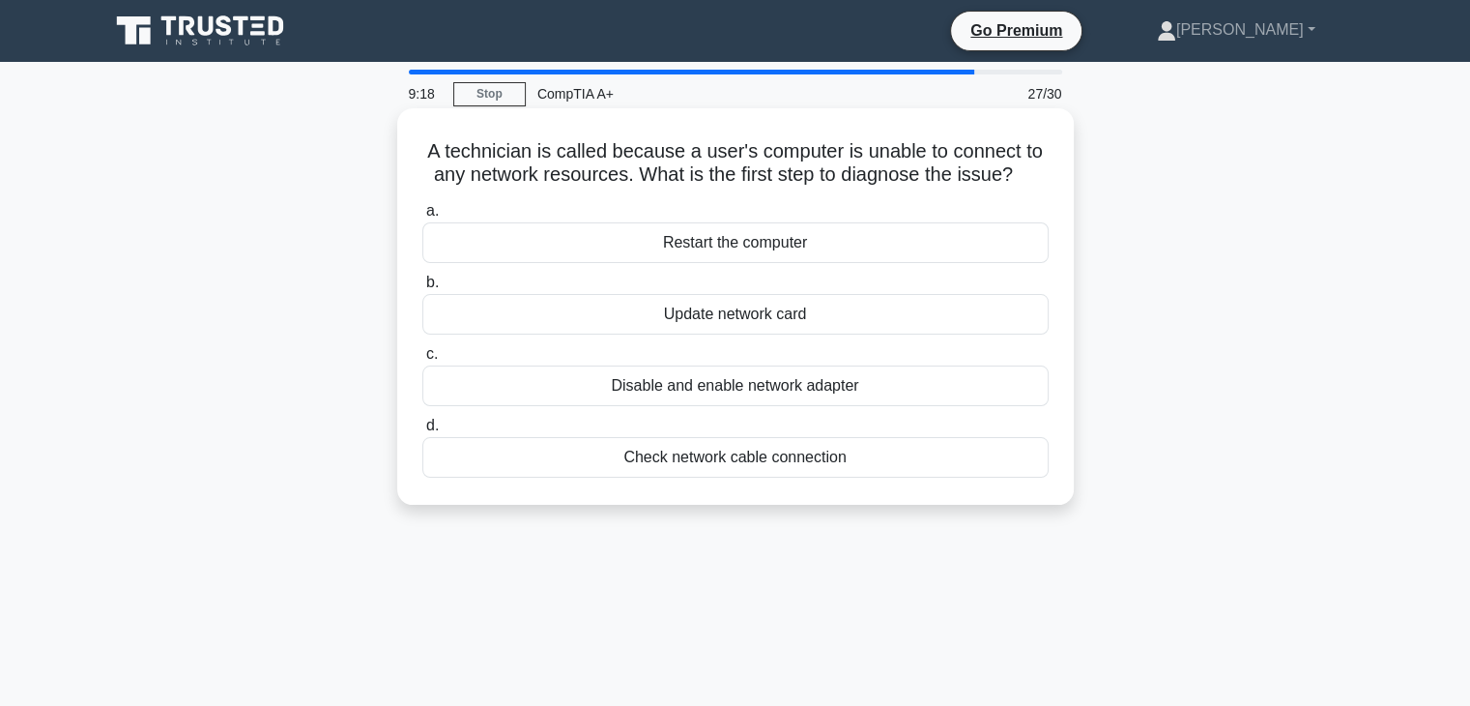
click at [835, 456] on div "Check network cable connection" at bounding box center [735, 457] width 626 height 41
click at [422, 432] on input "d. Check network cable connection" at bounding box center [422, 425] width 0 height 13
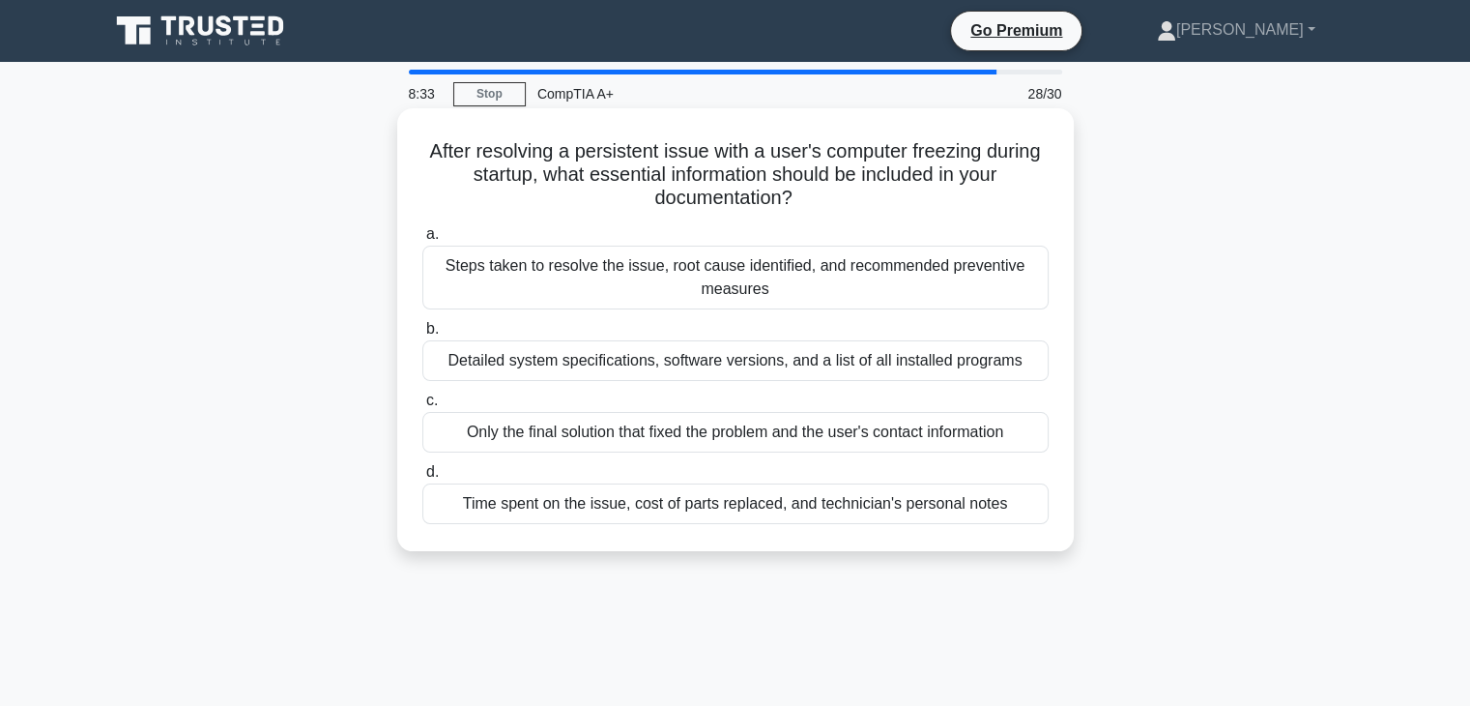
click at [951, 277] on div "Steps taken to resolve the issue, root cause identified, and recommended preven…" at bounding box center [735, 278] width 626 height 64
click at [422, 241] on input "a. Steps taken to resolve the issue, root cause identified, and recommended pre…" at bounding box center [422, 234] width 0 height 13
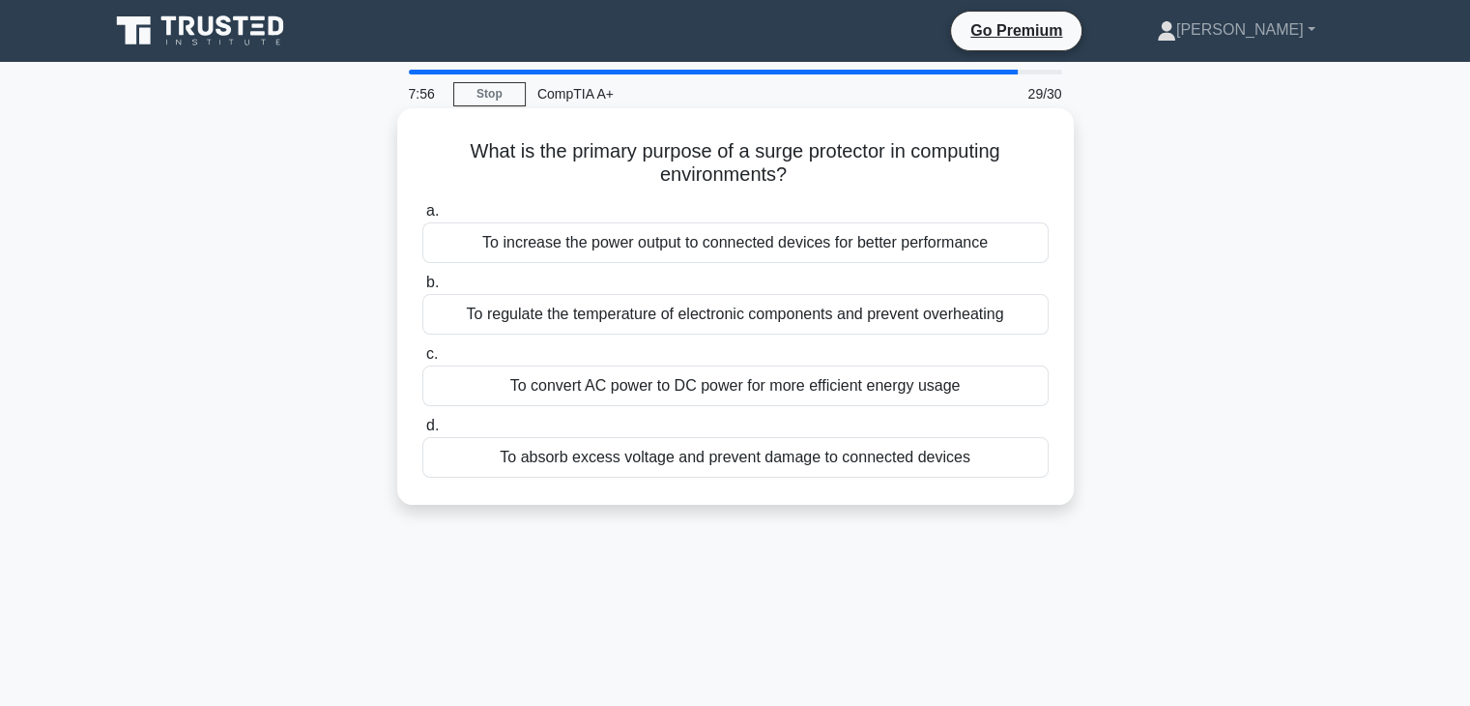
click at [879, 462] on div "To absorb excess voltage and prevent damage to connected devices" at bounding box center [735, 457] width 626 height 41
click at [422, 432] on input "d. To absorb excess voltage and prevent damage to connected devices" at bounding box center [422, 425] width 0 height 13
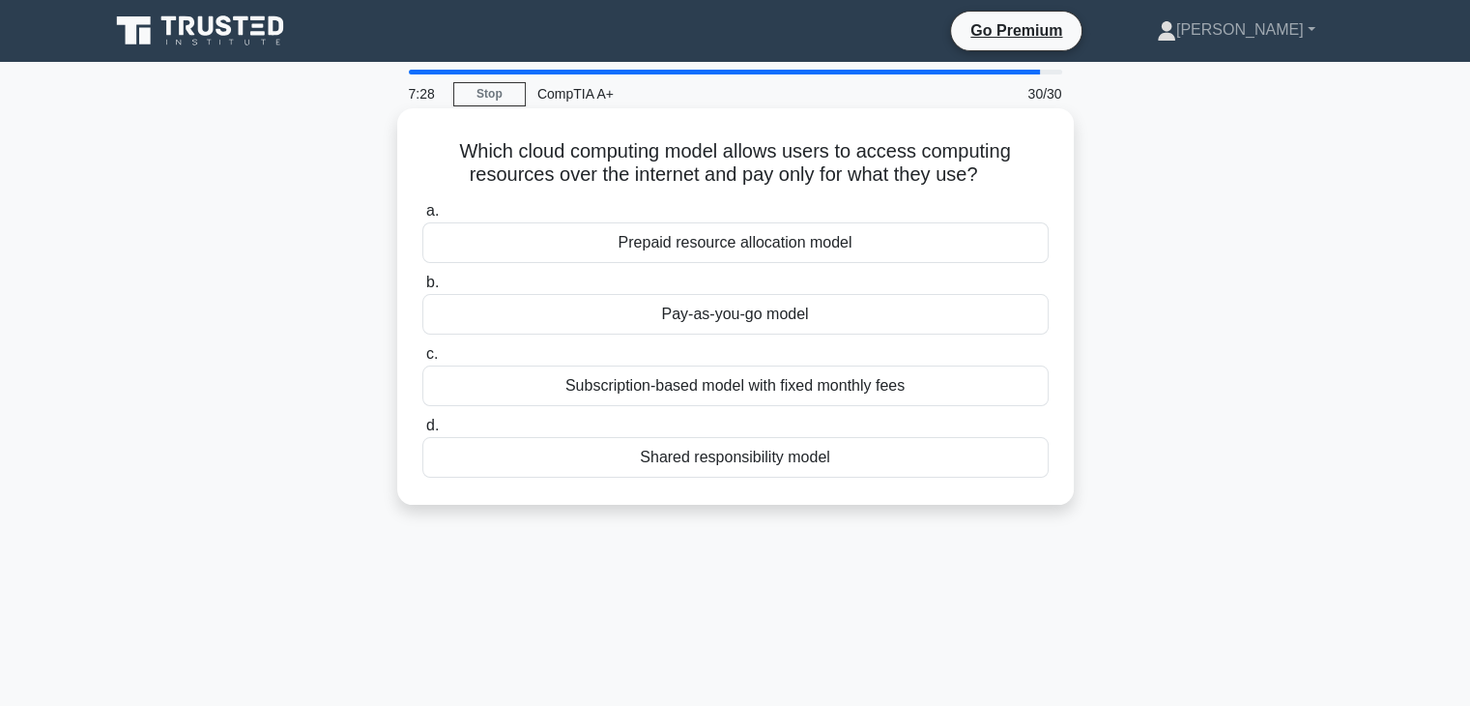
click at [968, 391] on div "Subscription-based model with fixed monthly fees" at bounding box center [735, 385] width 626 height 41
click at [422, 361] on input "c. Subscription-based model with fixed monthly fees" at bounding box center [422, 354] width 0 height 13
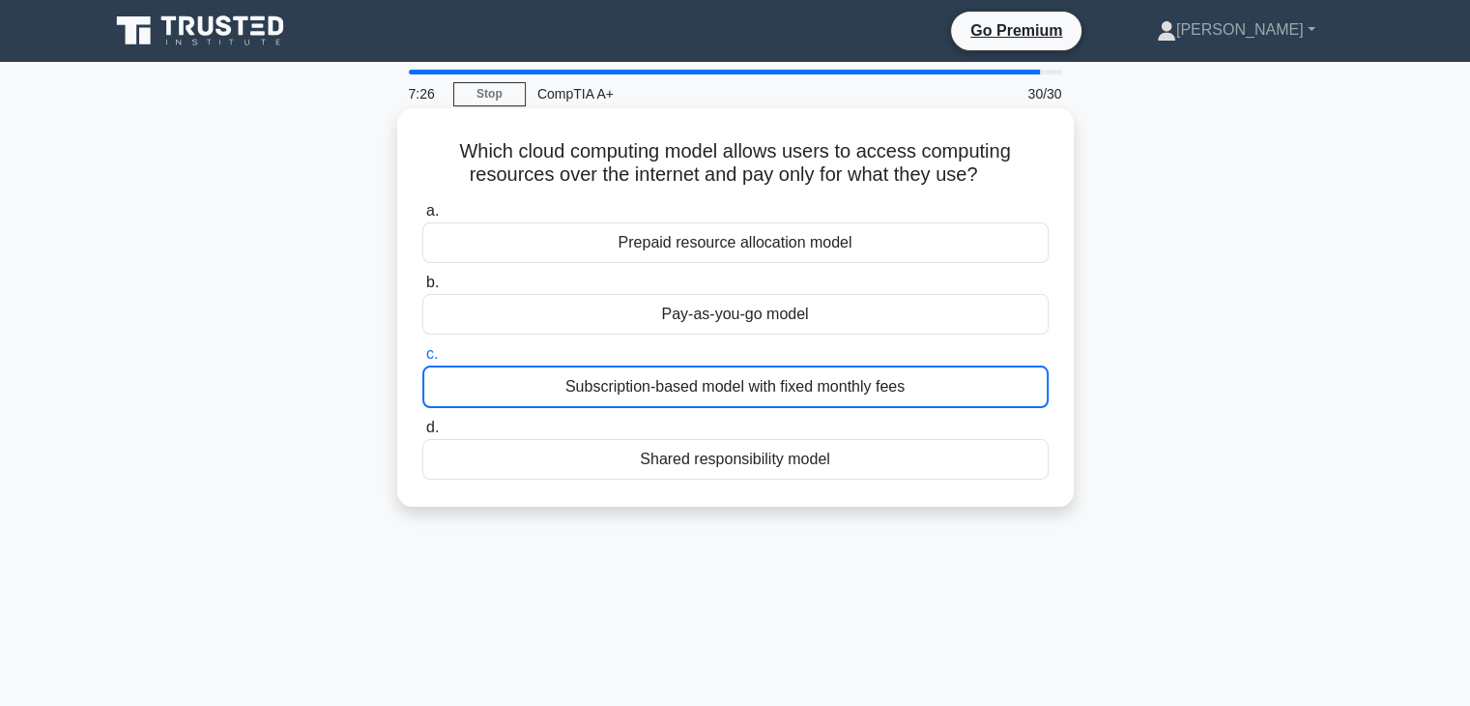
click at [968, 391] on div "Subscription-based model with fixed monthly fees" at bounding box center [735, 386] width 626 height 43
click at [422, 361] on input "c. Subscription-based model with fixed monthly fees" at bounding box center [422, 354] width 0 height 13
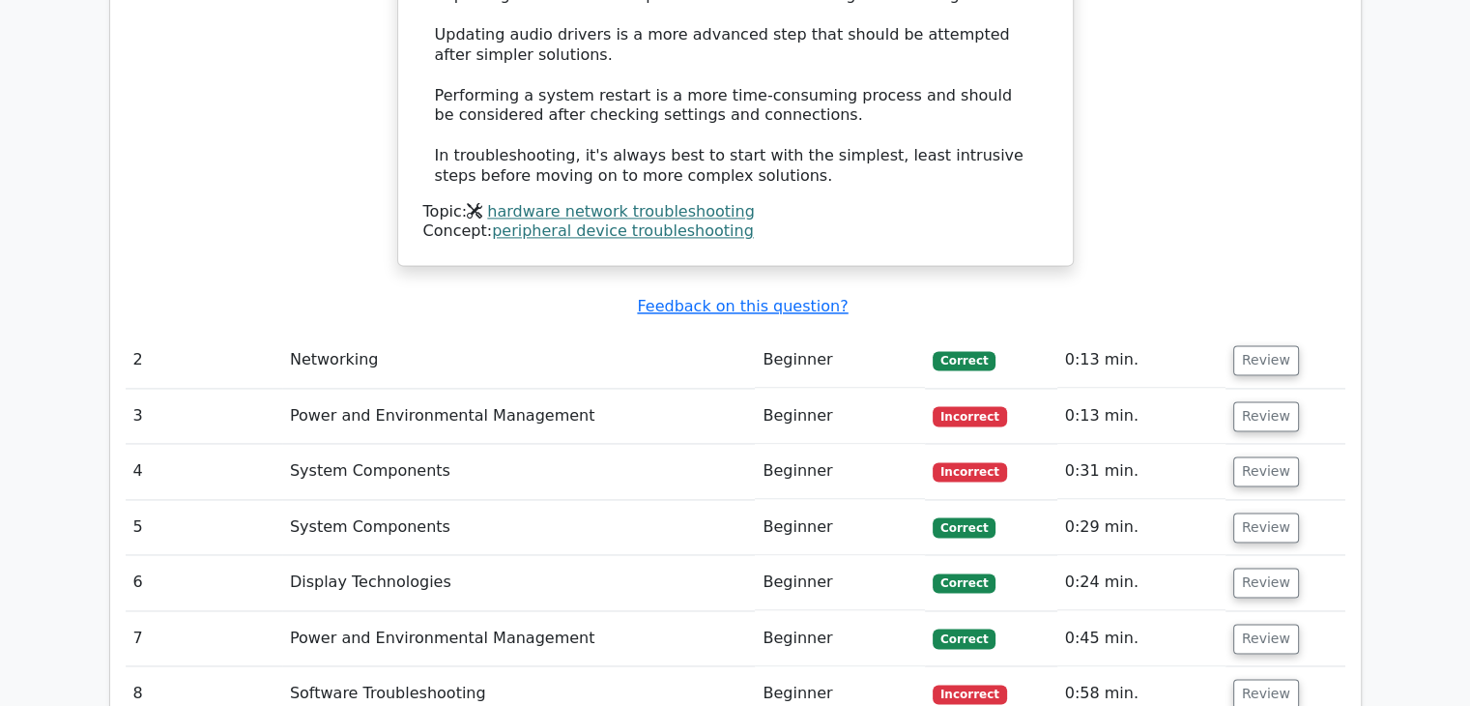
scroll to position [2733, 0]
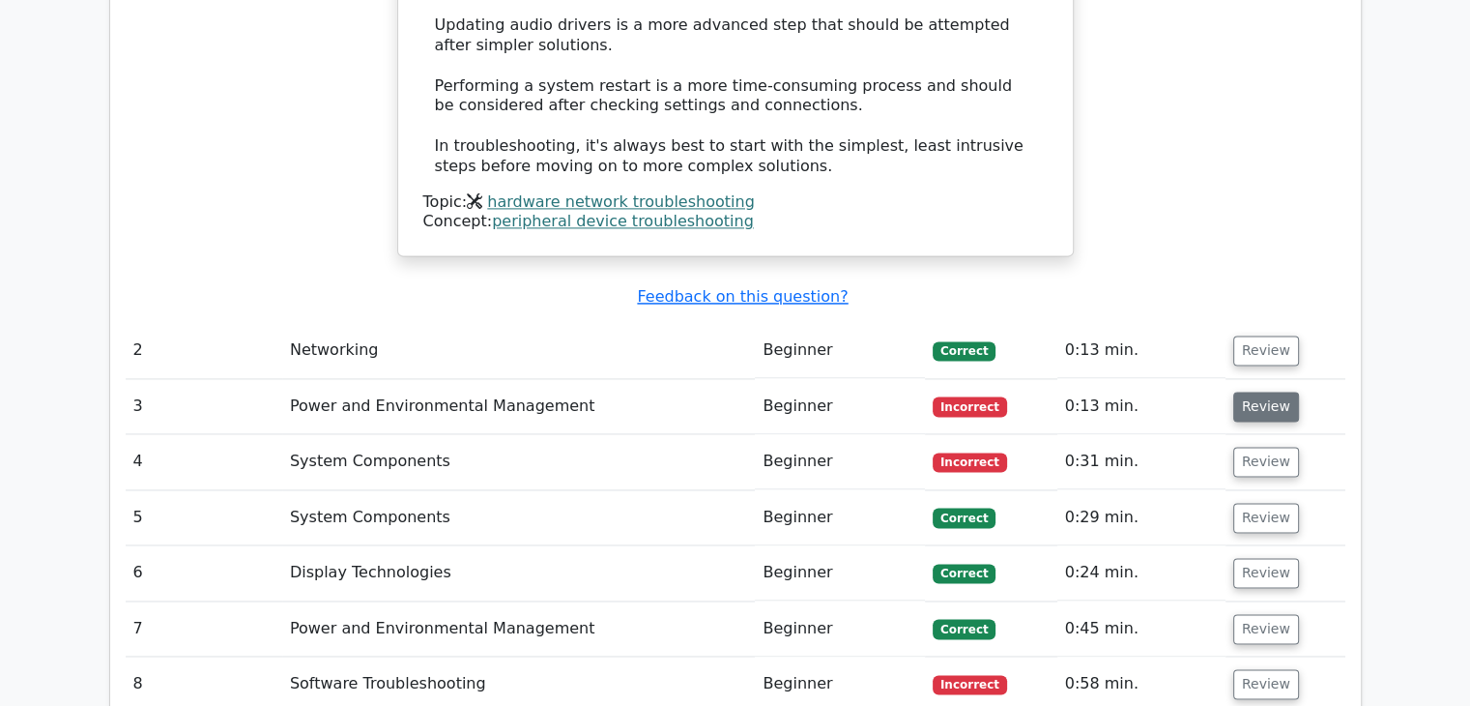
click at [1264, 391] on button "Review" at bounding box center [1266, 406] width 66 height 30
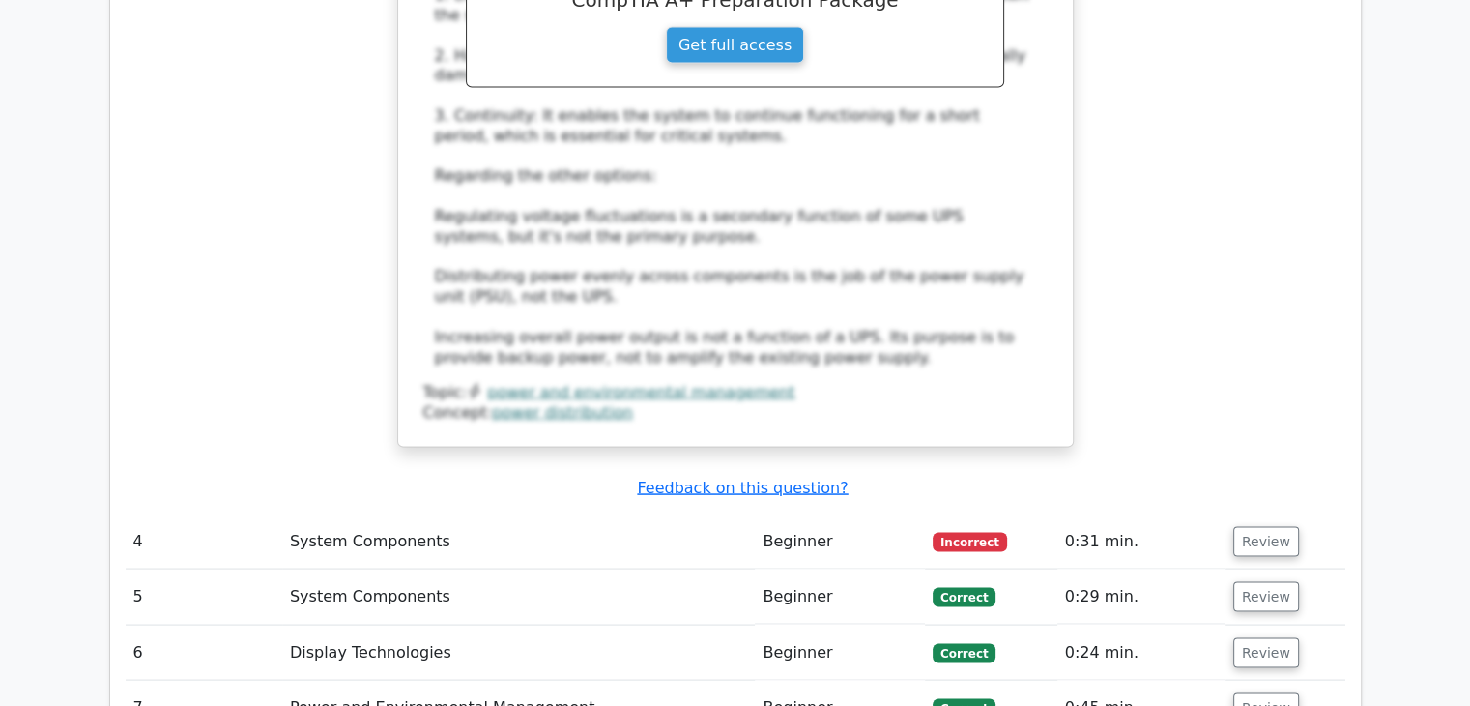
scroll to position [3826, 0]
